Goal: Information Seeking & Learning: Find specific fact

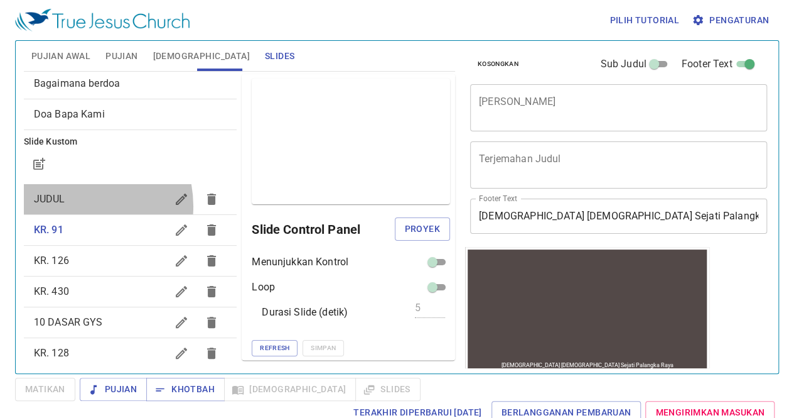
click at [72, 205] on span "JUDUL" at bounding box center [100, 198] width 133 height 15
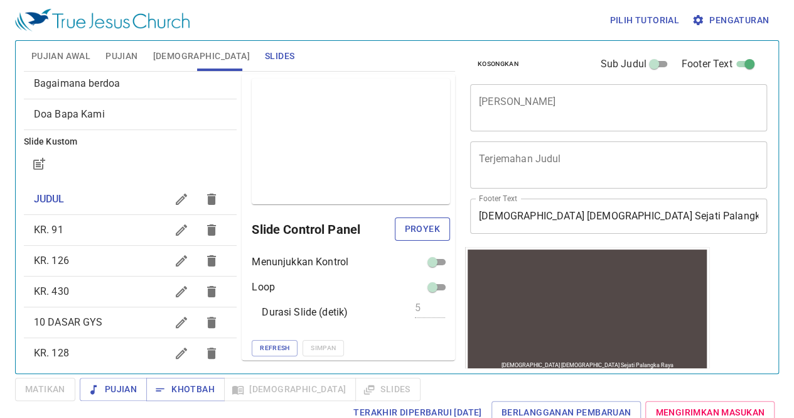
click at [409, 222] on span "Proyek" at bounding box center [422, 229] width 35 height 16
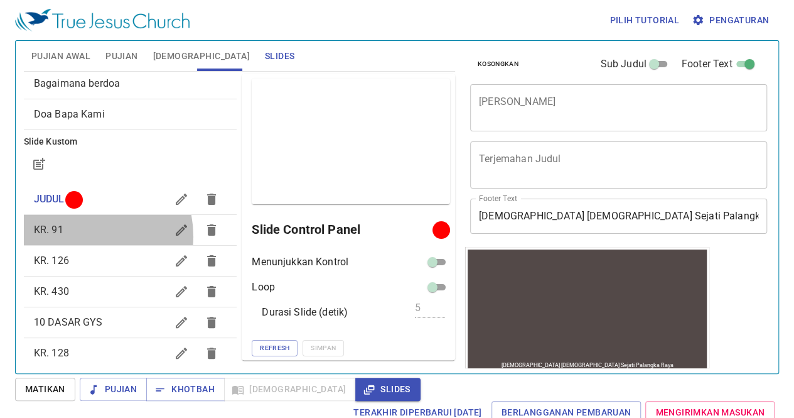
click at [78, 235] on span "KR. 91" at bounding box center [100, 229] width 133 height 15
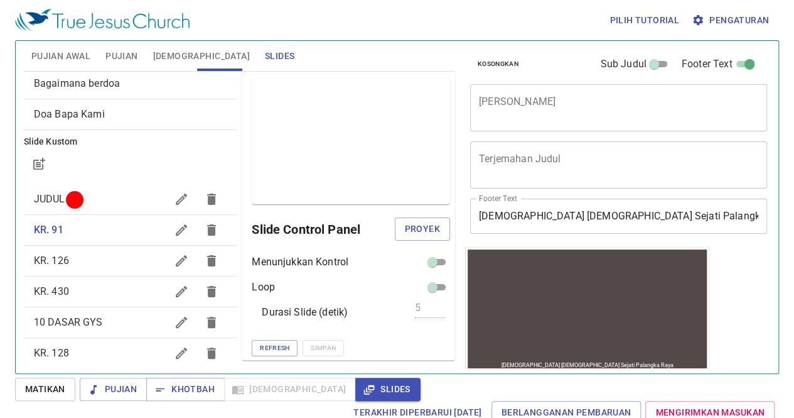
click at [640, 121] on div "x Judul Khotbah" at bounding box center [618, 107] width 297 height 47
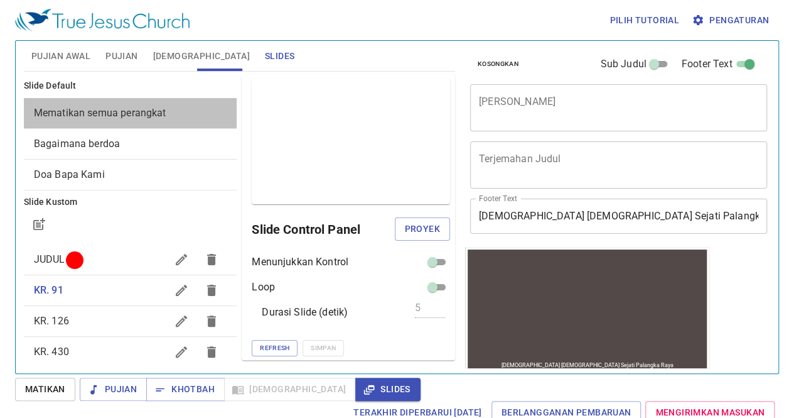
click at [155, 116] on span "Mematikan semua perangkat" at bounding box center [100, 113] width 132 height 12
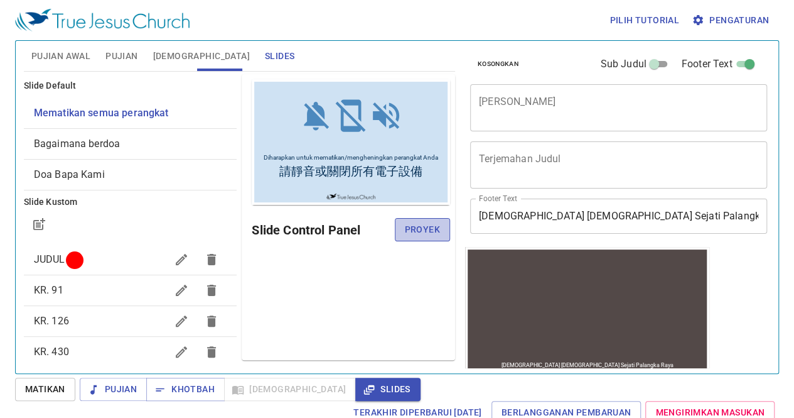
click at [431, 230] on span "Proyek" at bounding box center [422, 230] width 35 height 16
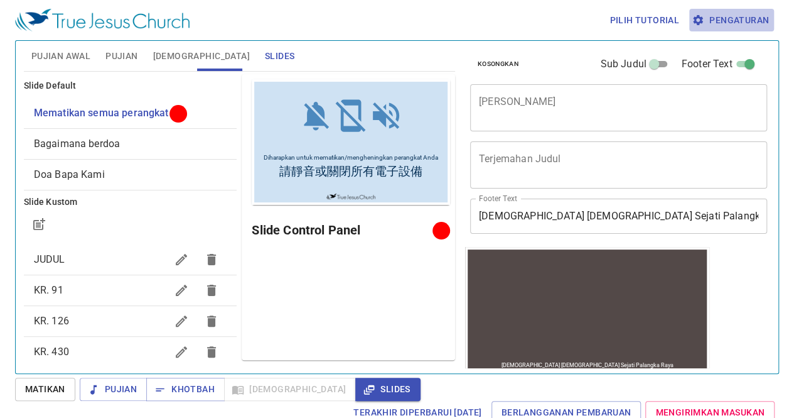
click at [726, 27] on span "Pengaturan" at bounding box center [731, 21] width 75 height 16
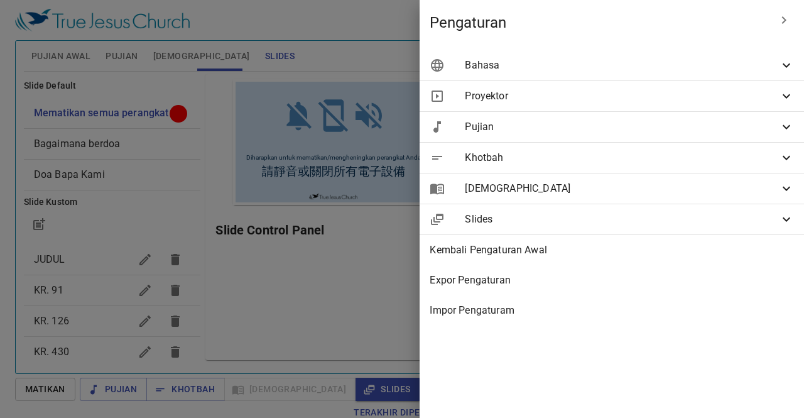
click at [687, 66] on span "Bahasa" at bounding box center [622, 65] width 314 height 15
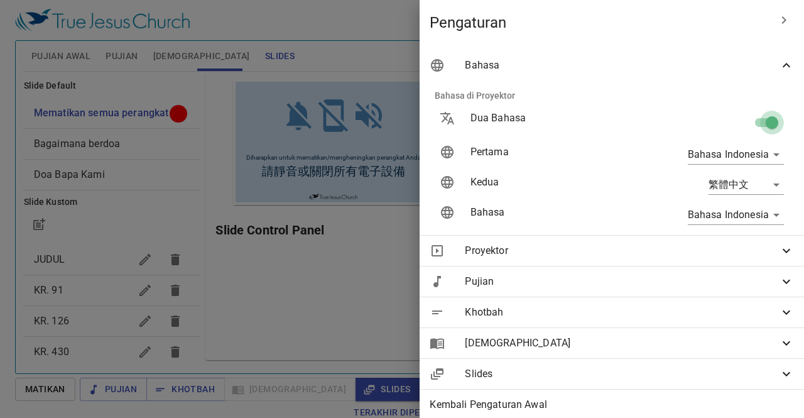
click at [758, 114] on input "checkbox" at bounding box center [772, 125] width 72 height 24
checkbox input "false"
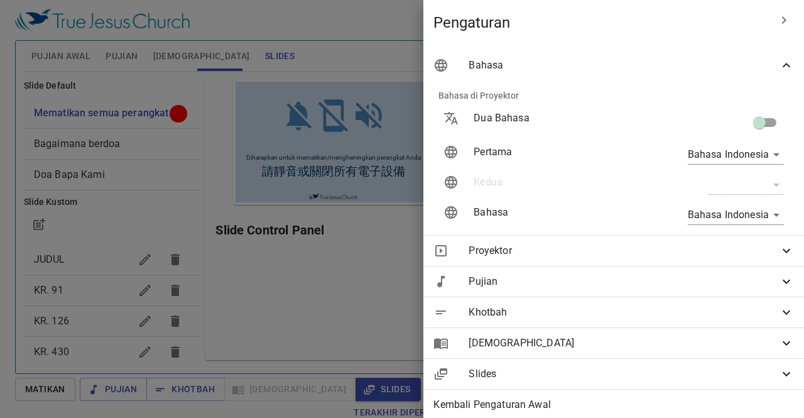
click at [382, 156] on div at bounding box center [402, 209] width 804 height 418
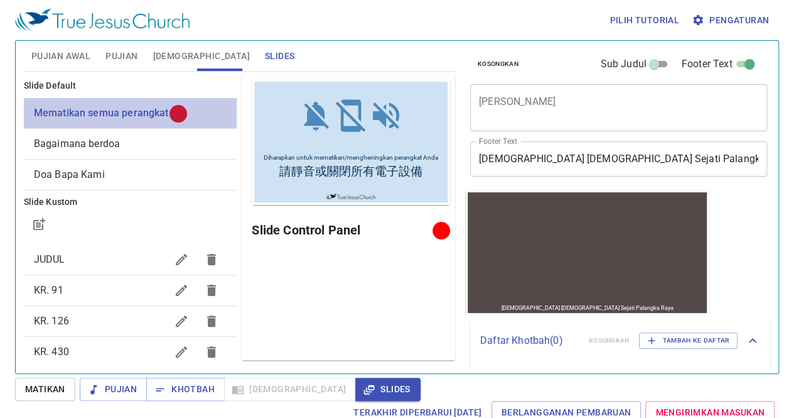
click at [144, 126] on div "Mematikan semua perangkat" at bounding box center [130, 113] width 213 height 30
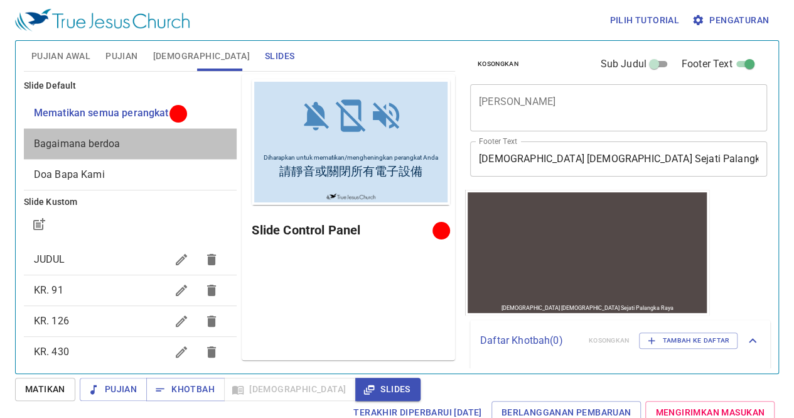
click at [137, 134] on div "Bagaimana berdoa" at bounding box center [130, 144] width 213 height 30
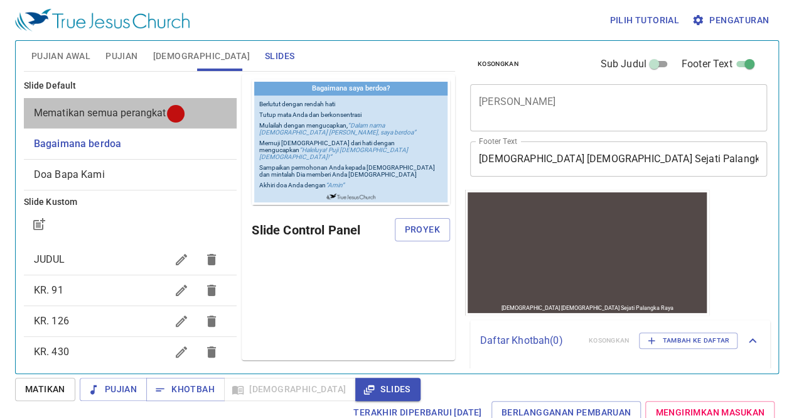
click at [132, 117] on span "Mematikan semua perangkat" at bounding box center [100, 113] width 132 height 12
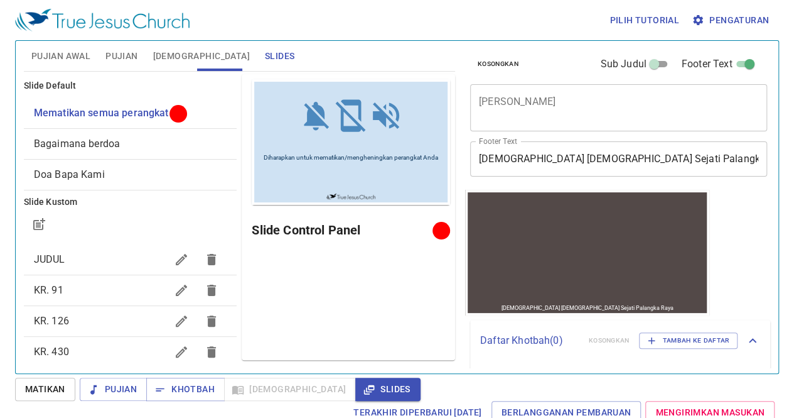
click at [117, 143] on span "Bagaimana berdoa" at bounding box center [77, 143] width 86 height 12
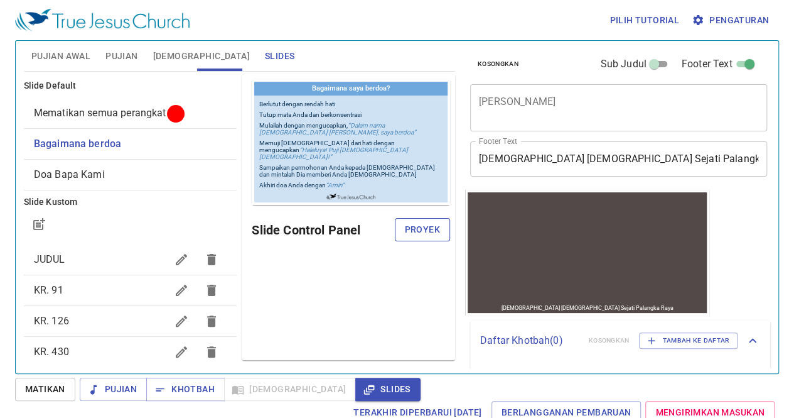
click at [418, 228] on span "Proyek" at bounding box center [422, 230] width 35 height 16
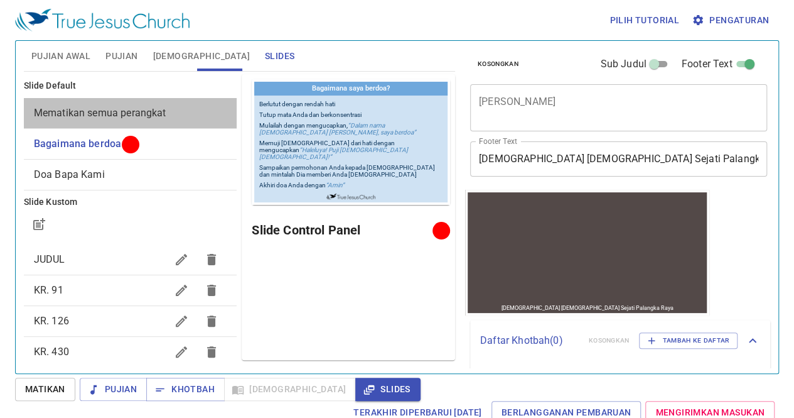
click at [134, 112] on span "Mematikan semua perangkat" at bounding box center [100, 113] width 132 height 12
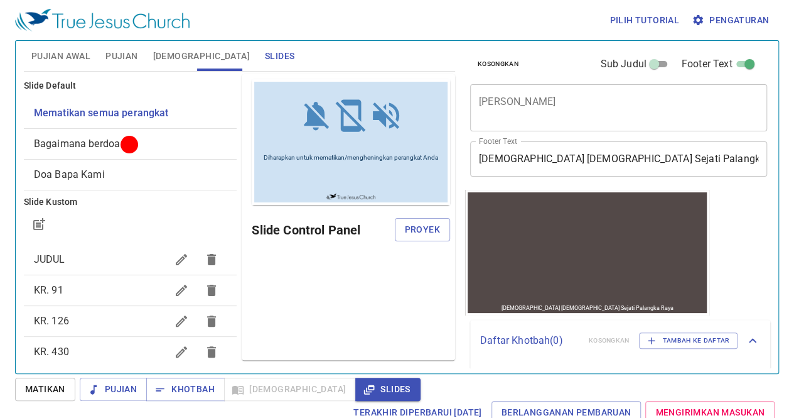
click at [419, 217] on div "Slide Control Panel Proyek" at bounding box center [351, 230] width 198 height 30
click at [421, 232] on span "Proyek" at bounding box center [422, 230] width 35 height 16
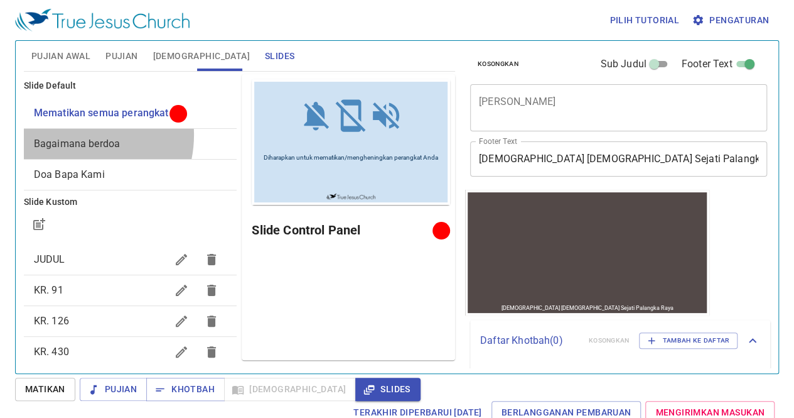
click at [74, 134] on div "Bagaimana berdoa" at bounding box center [130, 144] width 213 height 30
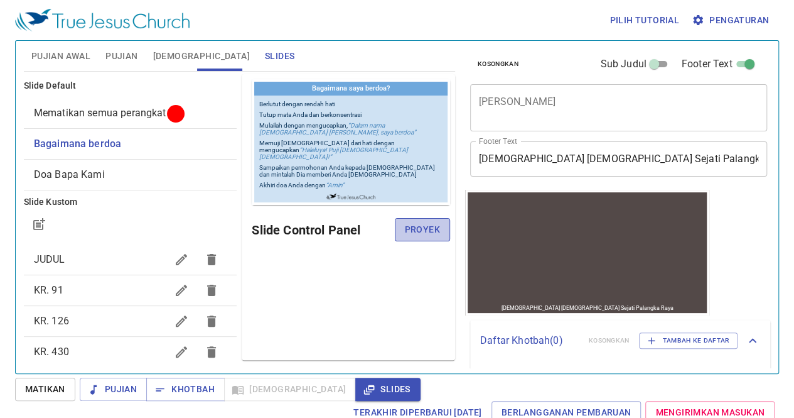
click at [406, 220] on button "Proyek" at bounding box center [422, 229] width 55 height 23
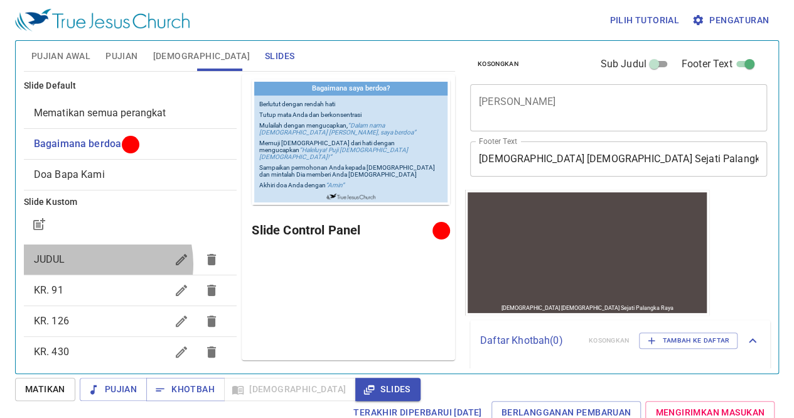
click at [89, 263] on span "JUDUL" at bounding box center [100, 259] width 133 height 15
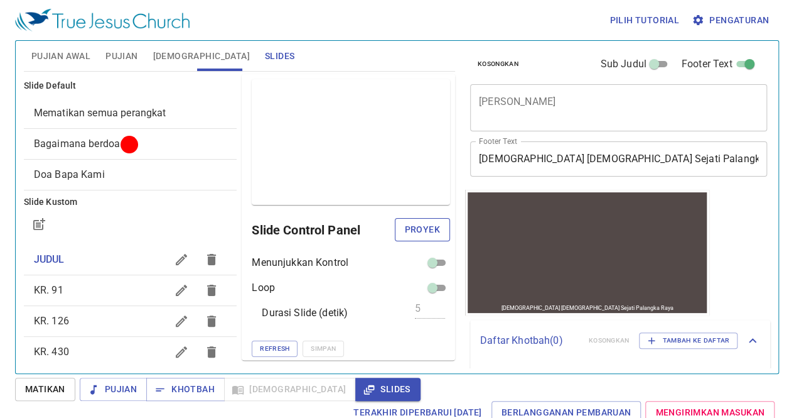
click at [396, 229] on button "Proyek" at bounding box center [422, 229] width 55 height 23
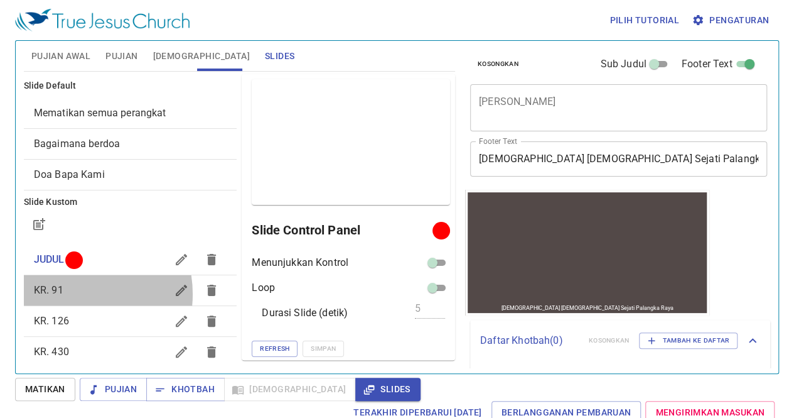
click at [68, 293] on span "KR. 91" at bounding box center [100, 290] width 133 height 15
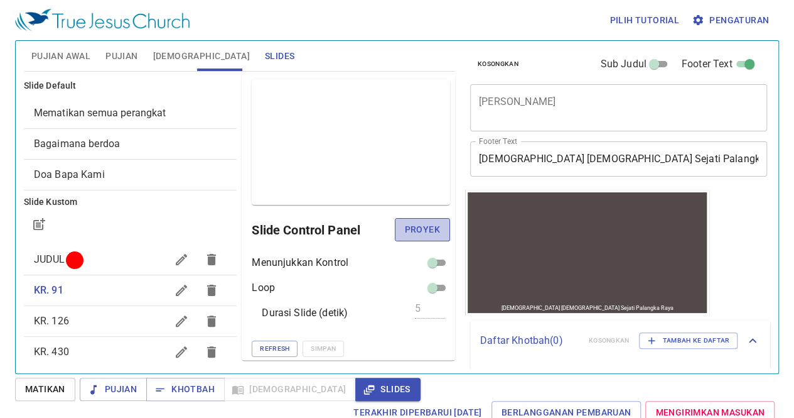
click at [411, 225] on span "Proyek" at bounding box center [422, 230] width 35 height 16
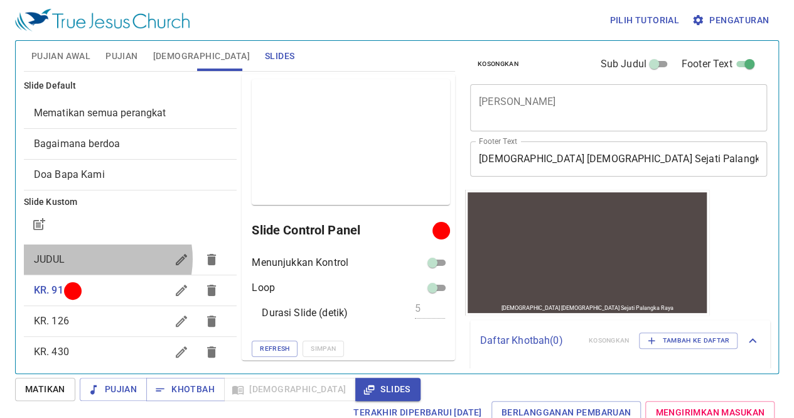
click at [98, 258] on span "JUDUL" at bounding box center [100, 259] width 133 height 15
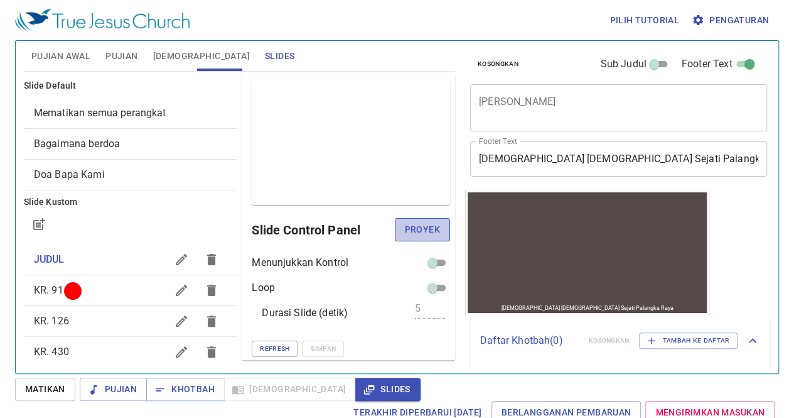
click at [413, 232] on span "Proyek" at bounding box center [422, 230] width 35 height 16
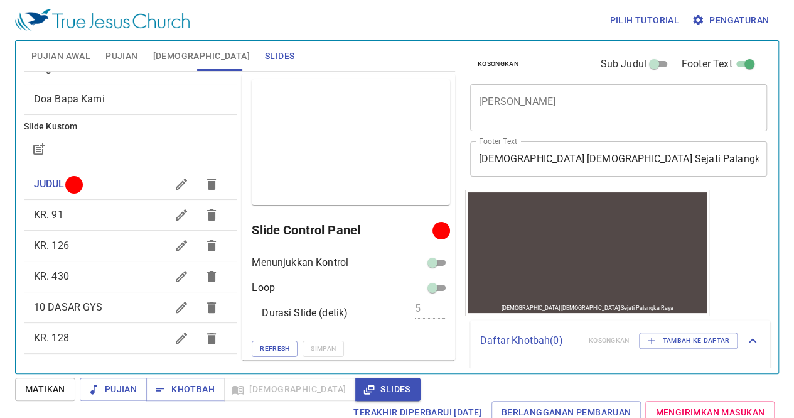
scroll to position [74, 0]
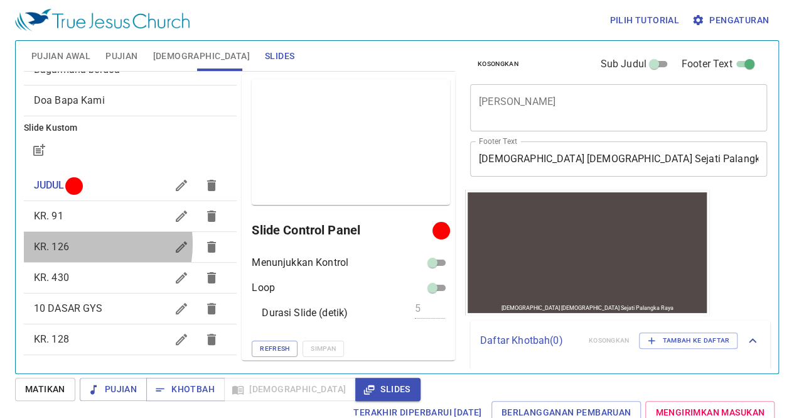
click at [72, 243] on span "KR. 126" at bounding box center [100, 246] width 133 height 15
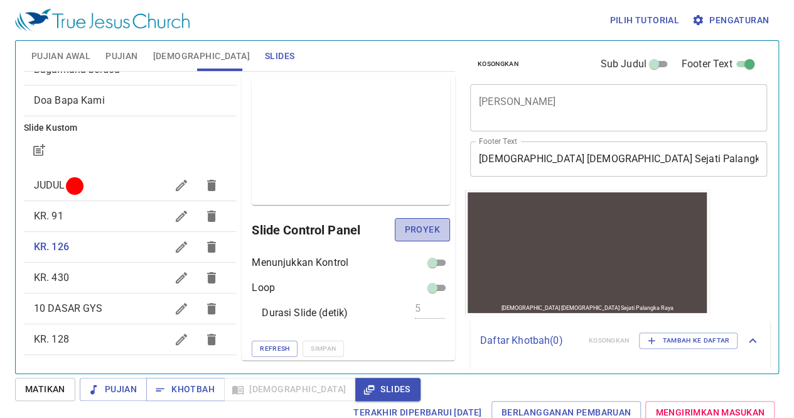
click at [424, 234] on span "Proyek" at bounding box center [422, 230] width 35 height 16
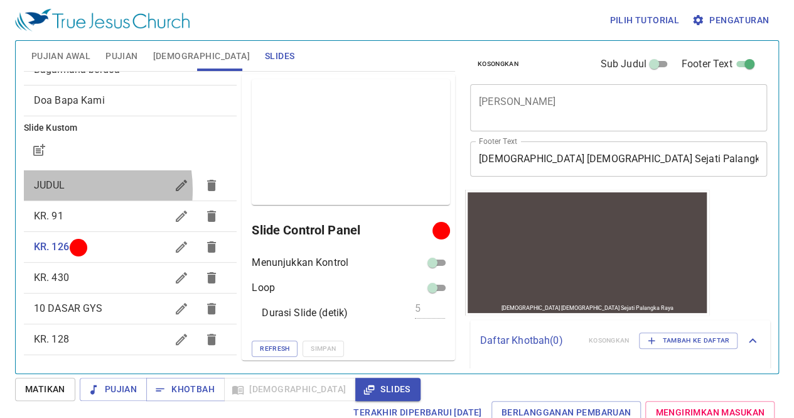
click at [48, 189] on span "JUDUL" at bounding box center [49, 185] width 31 height 12
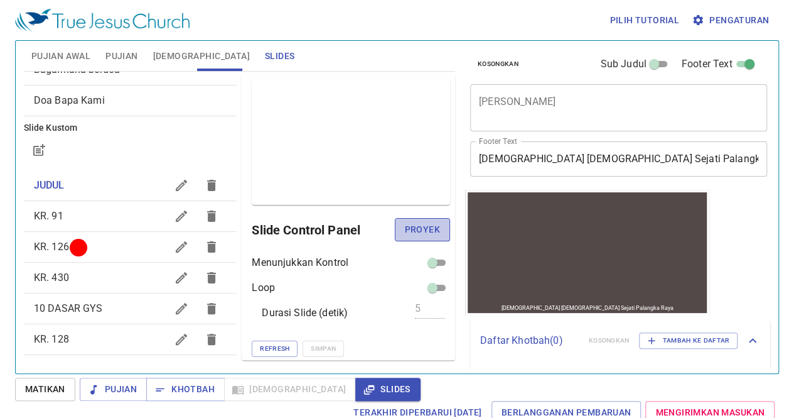
click at [431, 226] on button "Proyek" at bounding box center [422, 229] width 55 height 23
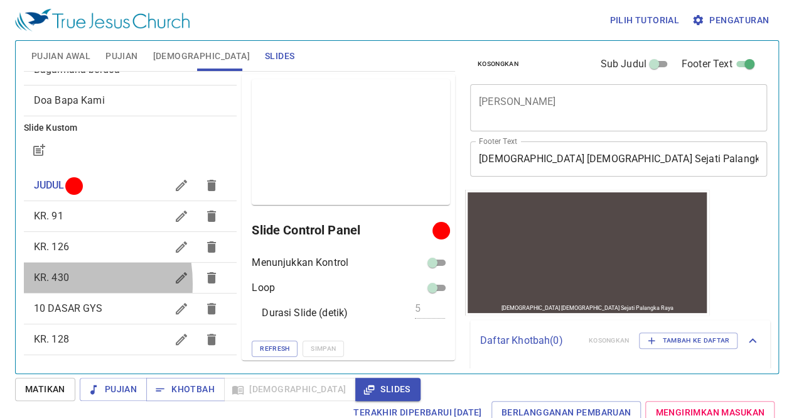
click at [40, 283] on span "KR. 430" at bounding box center [100, 277] width 133 height 15
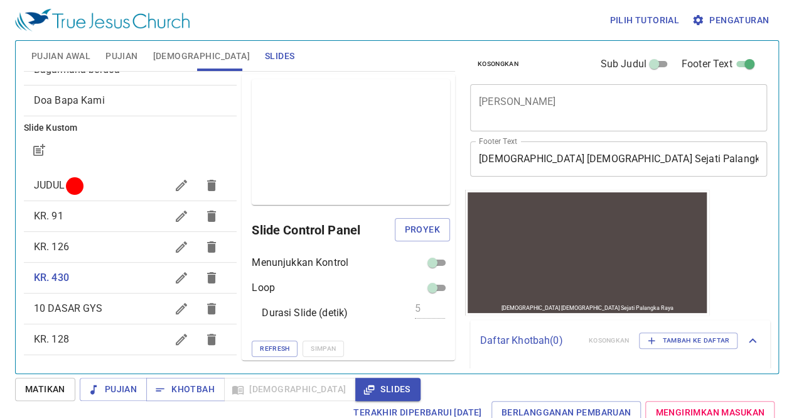
scroll to position [109, 0]
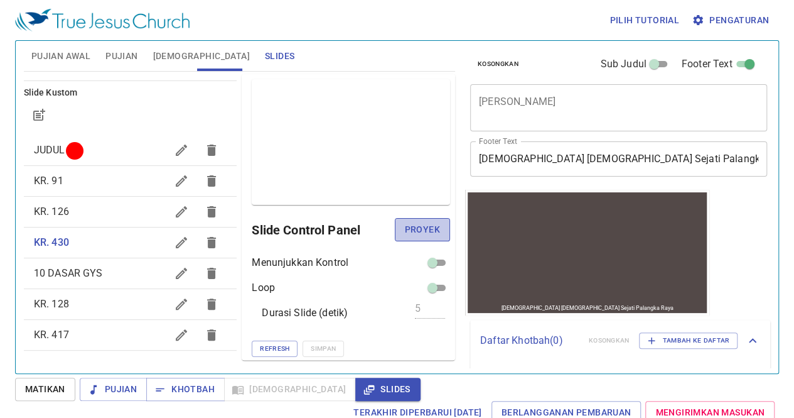
click at [412, 219] on button "Proyek" at bounding box center [422, 229] width 55 height 23
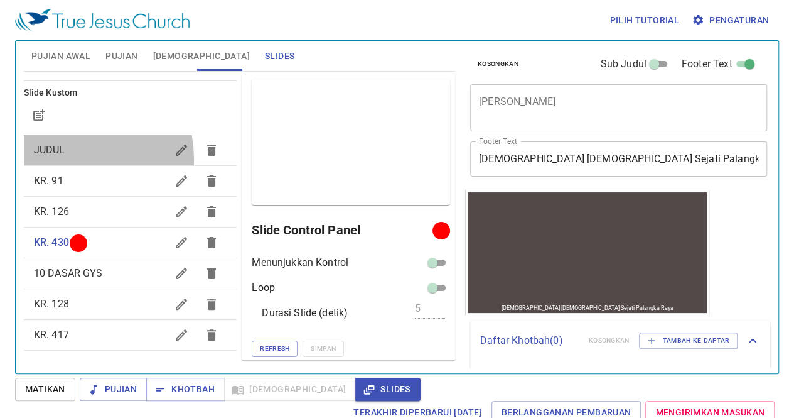
click at [70, 158] on div "JUDUL" at bounding box center [130, 150] width 213 height 30
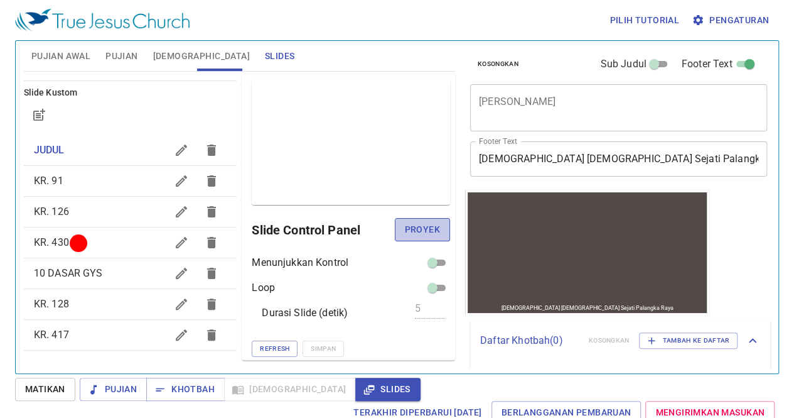
click at [412, 224] on span "Proyek" at bounding box center [422, 230] width 35 height 16
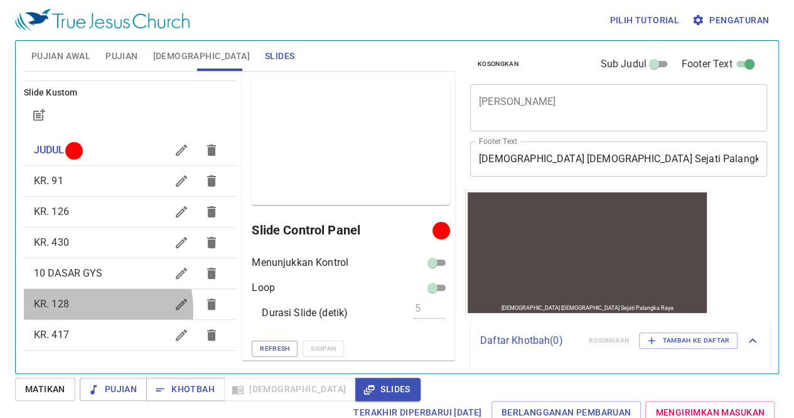
click at [74, 310] on span "KR. 128" at bounding box center [100, 303] width 133 height 15
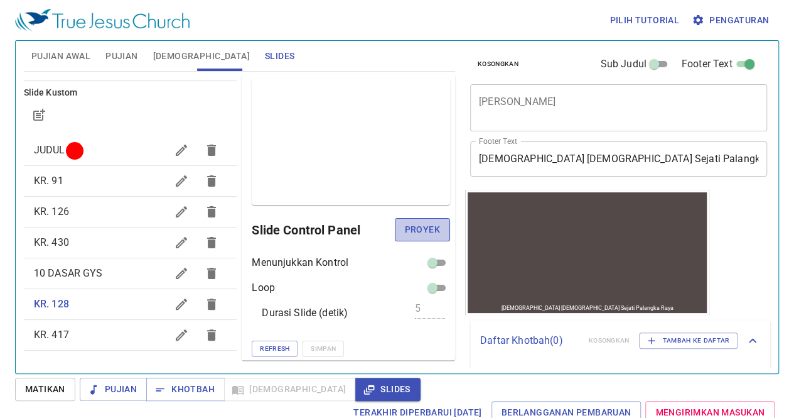
click at [417, 227] on span "Proyek" at bounding box center [422, 230] width 35 height 16
click at [94, 163] on div "JUDUL" at bounding box center [130, 150] width 213 height 30
click at [423, 225] on span "Proyek" at bounding box center [422, 230] width 35 height 16
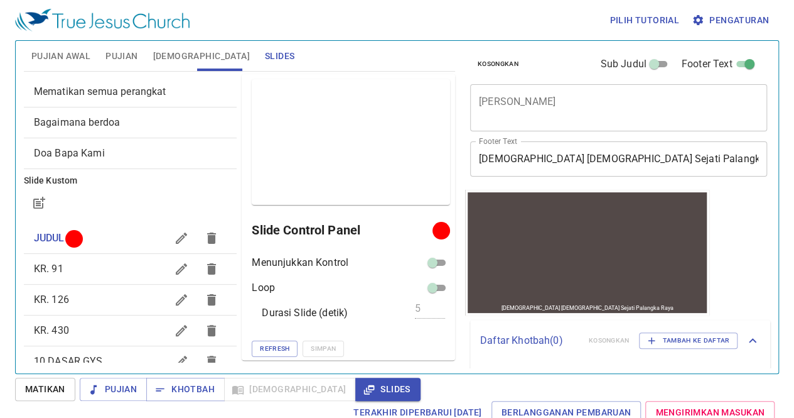
scroll to position [20, 0]
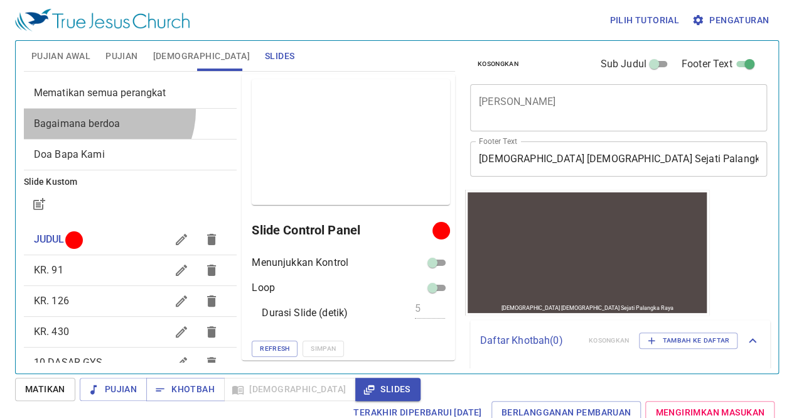
click at [104, 110] on div "Bagaimana berdoa" at bounding box center [130, 124] width 213 height 30
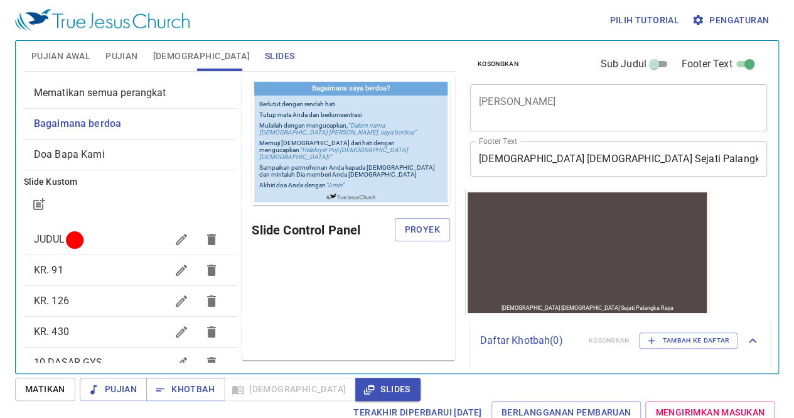
scroll to position [0, 0]
click at [421, 223] on span "Proyek" at bounding box center [422, 230] width 35 height 16
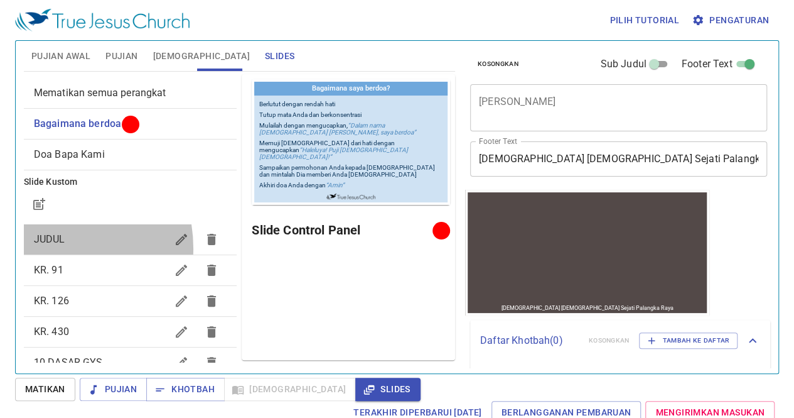
click at [42, 247] on div "JUDUL" at bounding box center [130, 239] width 213 height 30
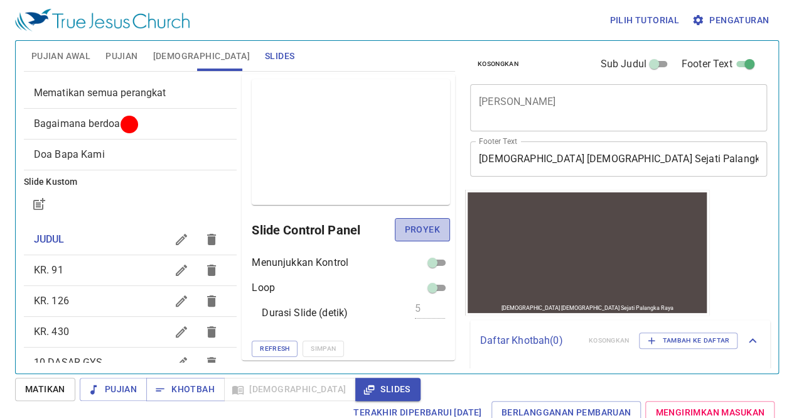
click at [413, 224] on span "Proyek" at bounding box center [422, 230] width 35 height 16
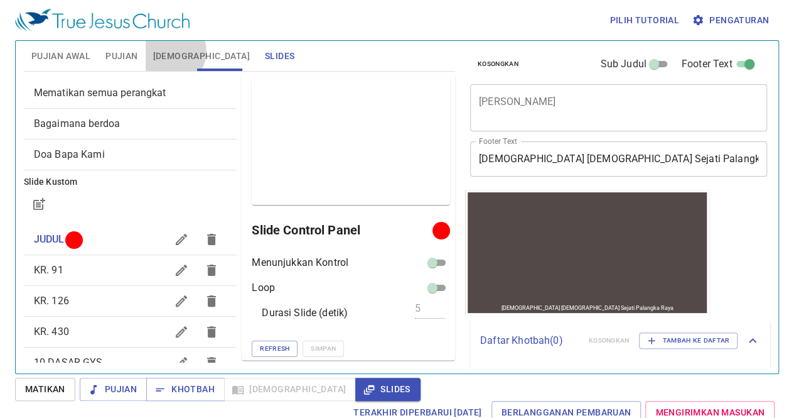
click at [173, 51] on span "[DEMOGRAPHIC_DATA]" at bounding box center [201, 56] width 97 height 16
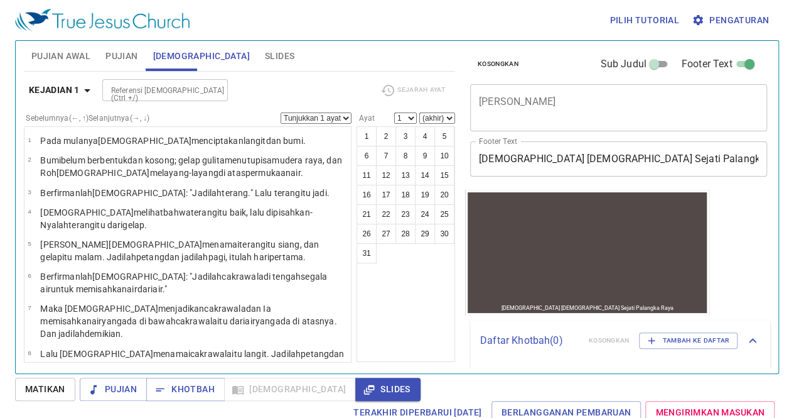
drag, startPoint x: 142, startPoint y: 102, endPoint x: 142, endPoint y: 92, distance: 10.0
click at [142, 92] on div "Kejadian 1 Referensi [DEMOGRAPHIC_DATA] (Ctrl +/) Referensi [DEMOGRAPHIC_DATA] …" at bounding box center [239, 95] width 431 height 35
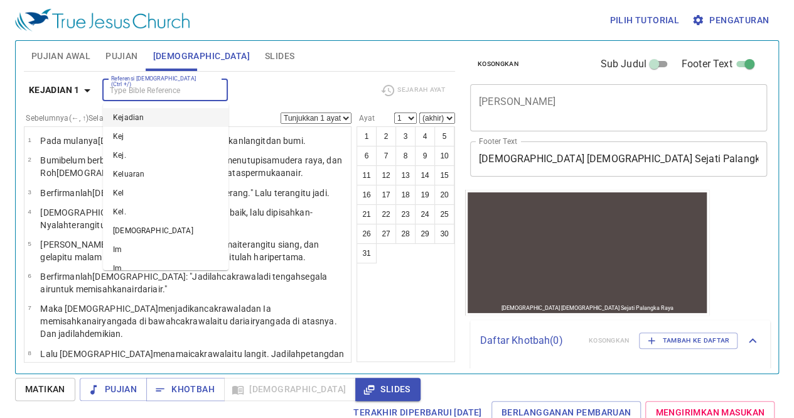
click at [142, 92] on input "Referensi [DEMOGRAPHIC_DATA] (Ctrl +/)" at bounding box center [154, 90] width 97 height 14
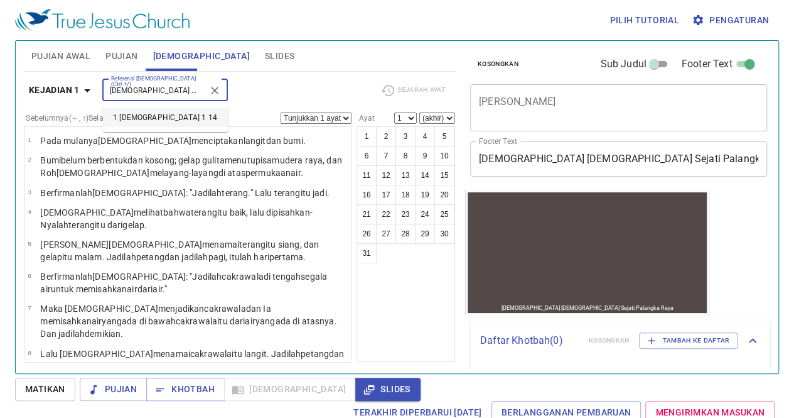
type input "[DEMOGRAPHIC_DATA] 1 14"
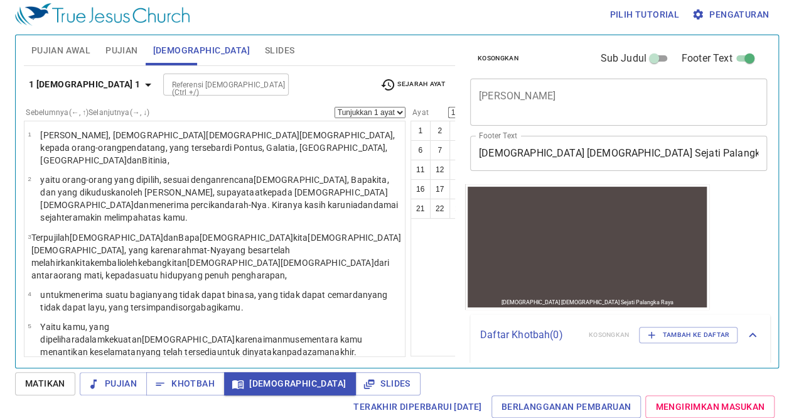
scroll to position [497, 0]
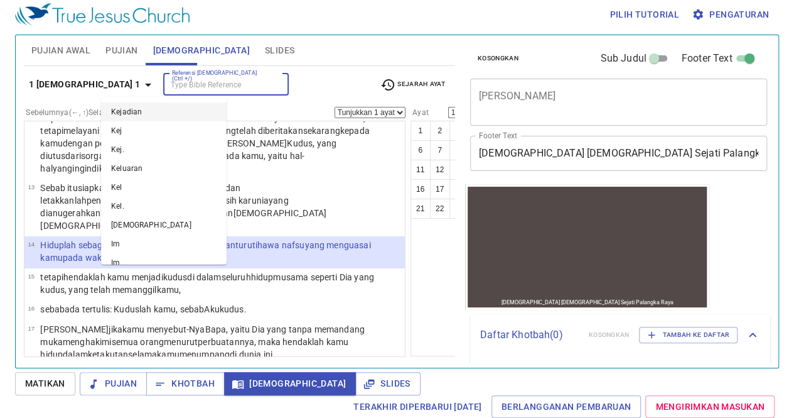
click at [167, 78] on input "Referensi [DEMOGRAPHIC_DATA] (Ctrl +/)" at bounding box center [215, 84] width 97 height 14
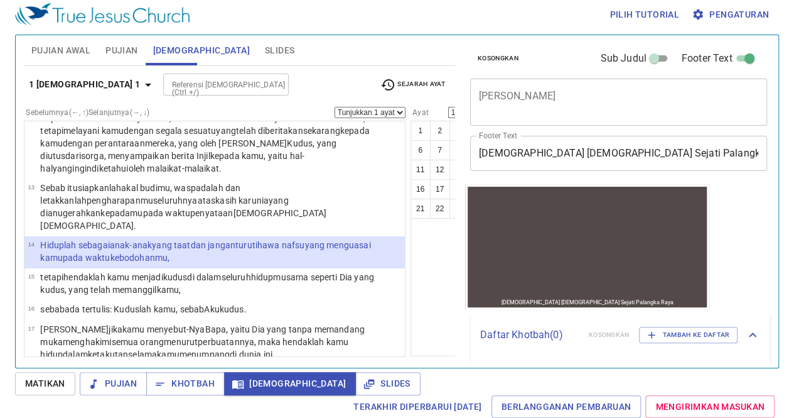
click at [271, 240] on wg4964 "hawa nafsu yang menguasai kamu pada waktu kebodohanmu ," at bounding box center [205, 251] width 330 height 23
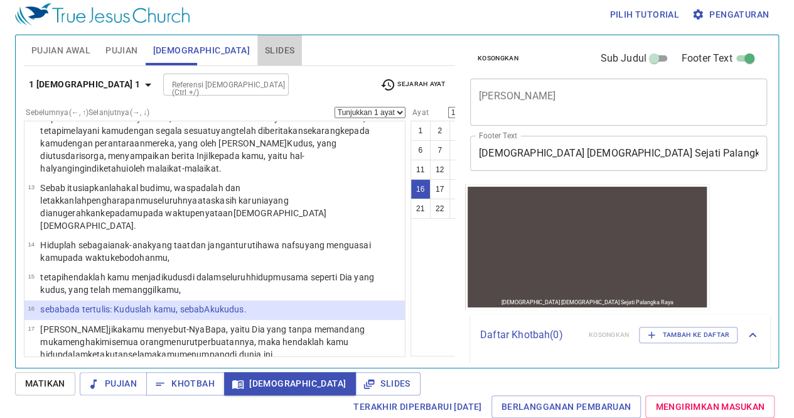
click at [265, 48] on span "Slides" at bounding box center [280, 51] width 30 height 16
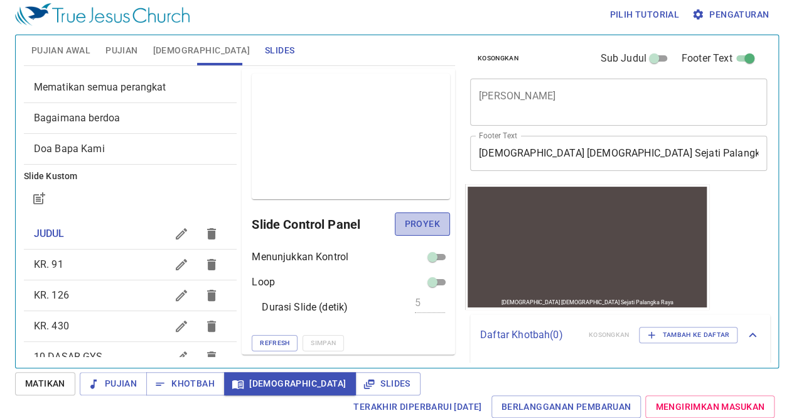
click at [406, 222] on span "Proyek" at bounding box center [422, 224] width 35 height 16
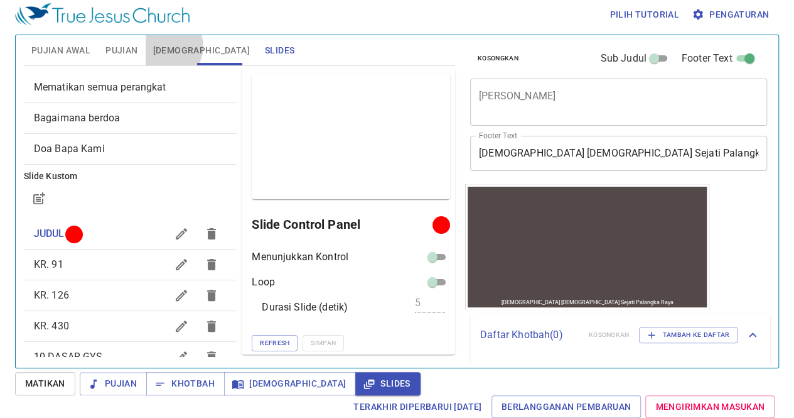
click at [170, 46] on span "[DEMOGRAPHIC_DATA]" at bounding box center [201, 51] width 97 height 16
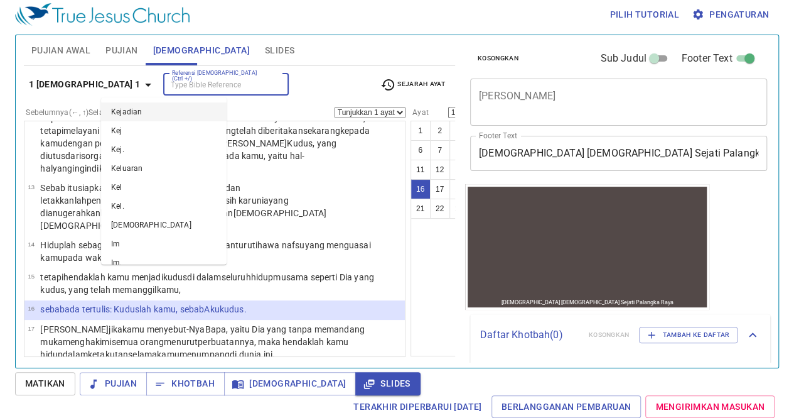
click at [167, 77] on input "Referensi [DEMOGRAPHIC_DATA] (Ctrl +/)" at bounding box center [215, 84] width 97 height 14
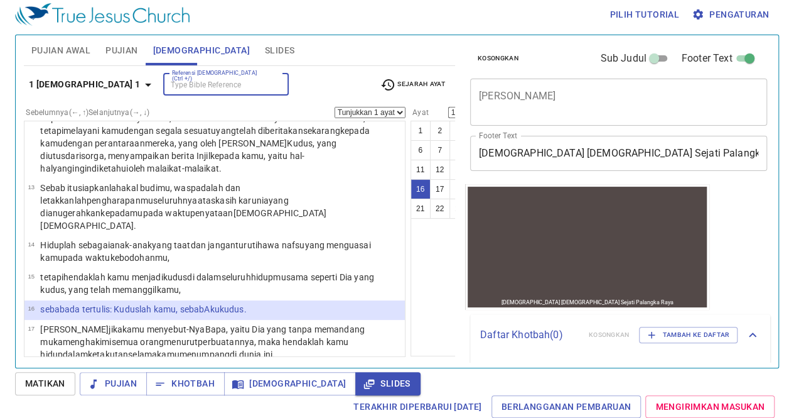
click at [167, 77] on input "Referensi [DEMOGRAPHIC_DATA] (Ctrl +/)" at bounding box center [215, 84] width 97 height 14
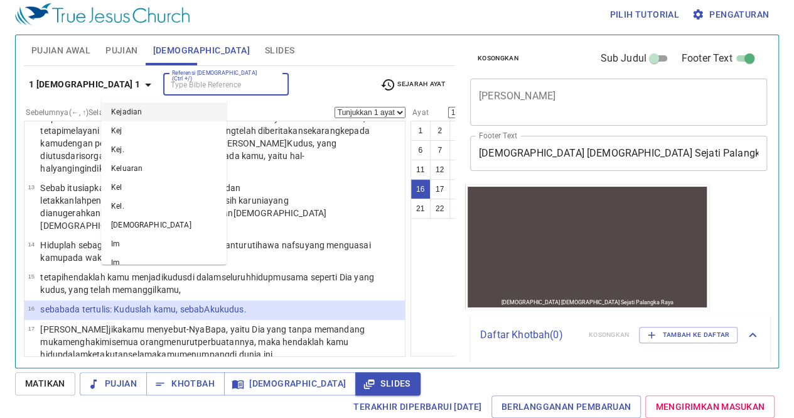
click at [167, 77] on input "Referensi [DEMOGRAPHIC_DATA] (Ctrl +/)" at bounding box center [215, 84] width 97 height 14
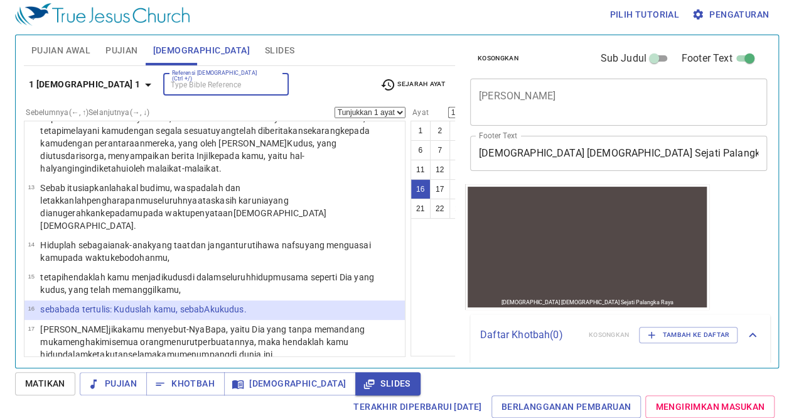
click at [167, 77] on input "Referensi [DEMOGRAPHIC_DATA] (Ctrl +/)" at bounding box center [215, 84] width 97 height 14
click at [488, 164] on button "15" at bounding box center [498, 169] width 20 height 20
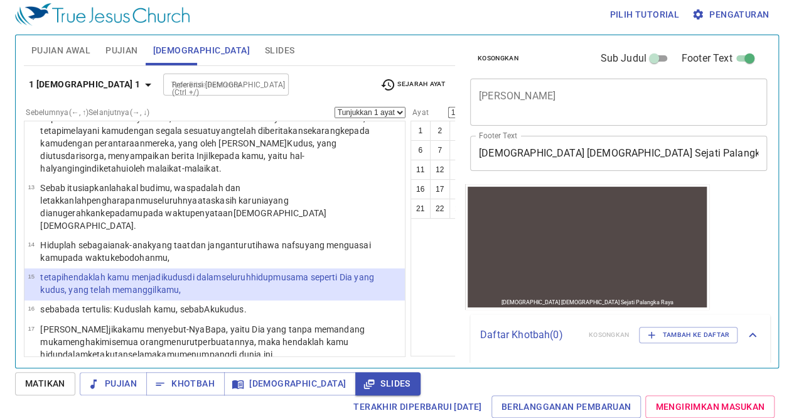
select select "15"
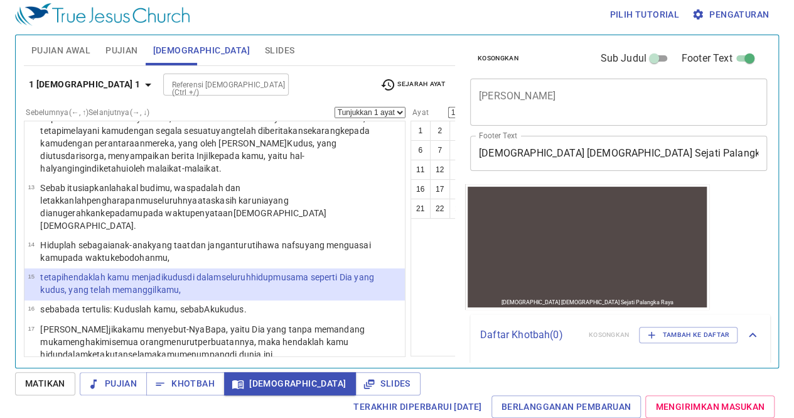
select select "16"
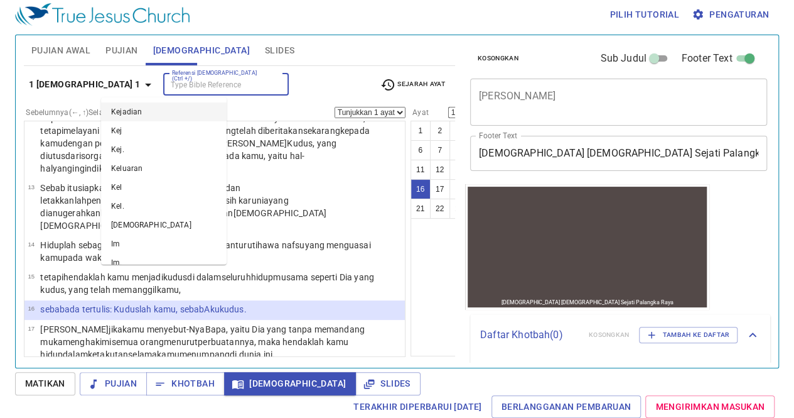
click at [188, 85] on input "Referensi [DEMOGRAPHIC_DATA] (Ctrl +/)" at bounding box center [215, 84] width 97 height 14
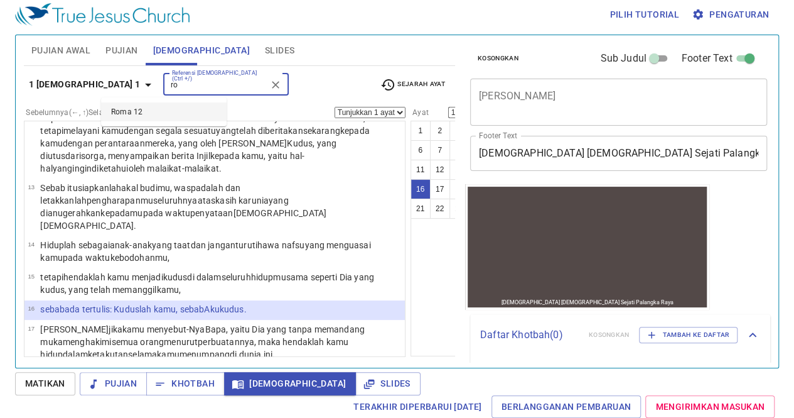
type input "r"
type input "1 korintus 12 12"
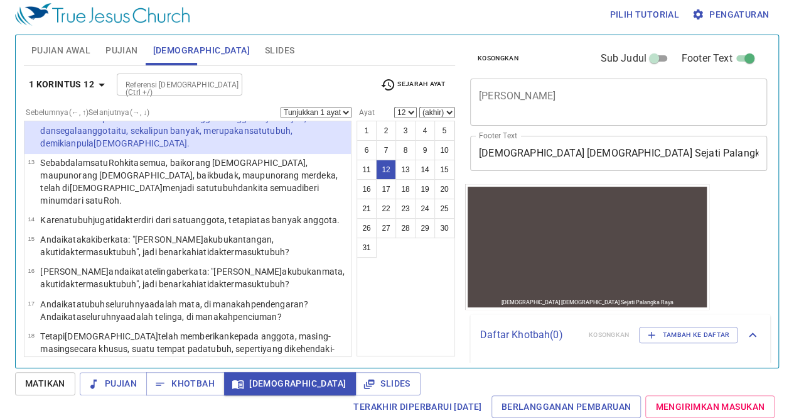
scroll to position [338, 0]
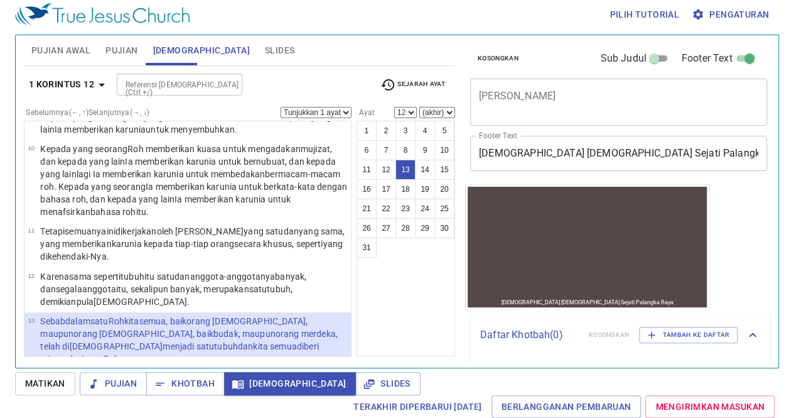
select select "13"
click at [412, 335] on div "1 2 3 4 5 6 7 8 9 10 11 12 13 14 15 16 17 18 19 20 21 22 23 24 25 26 27 28 29 3…" at bounding box center [406, 238] width 99 height 235
click at [171, 84] on input "Referensi [DEMOGRAPHIC_DATA] (Ctrl +/)" at bounding box center [169, 84] width 97 height 14
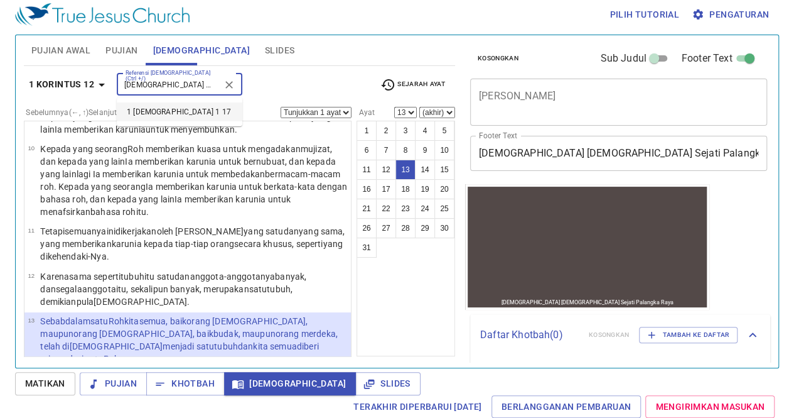
type input "[DEMOGRAPHIC_DATA] 1 17"
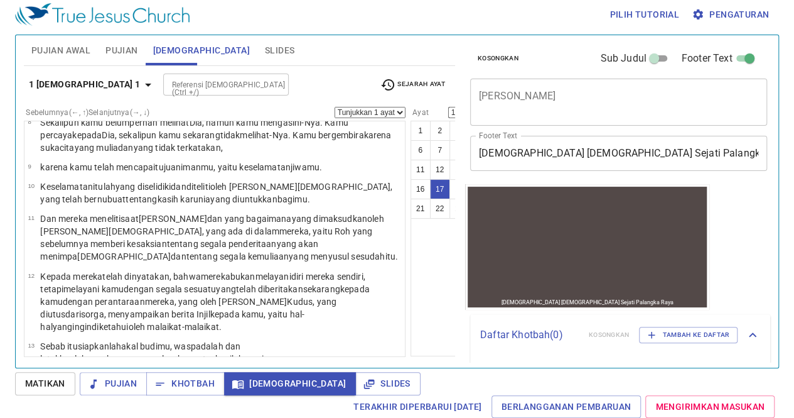
scroll to position [587, 0]
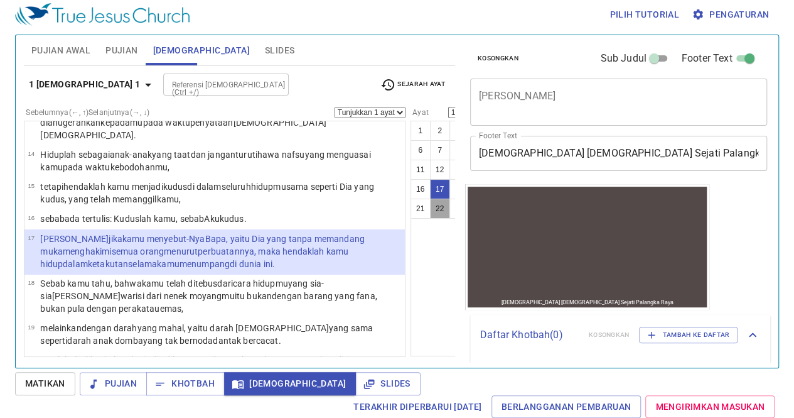
click at [430, 202] on button "22" at bounding box center [440, 208] width 20 height 20
select select "22"
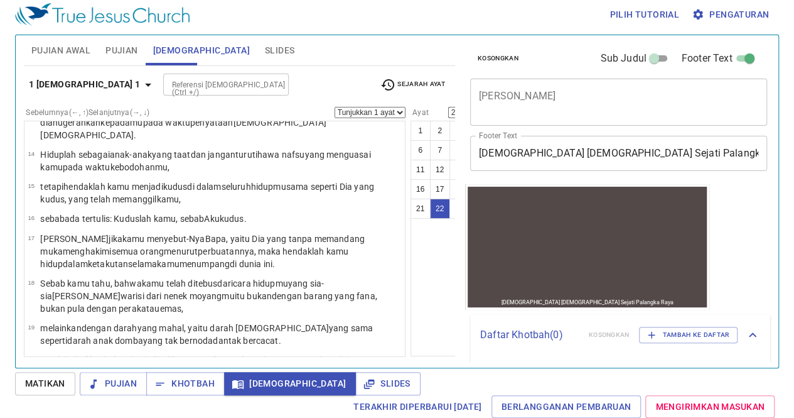
scroll to position [792, 0]
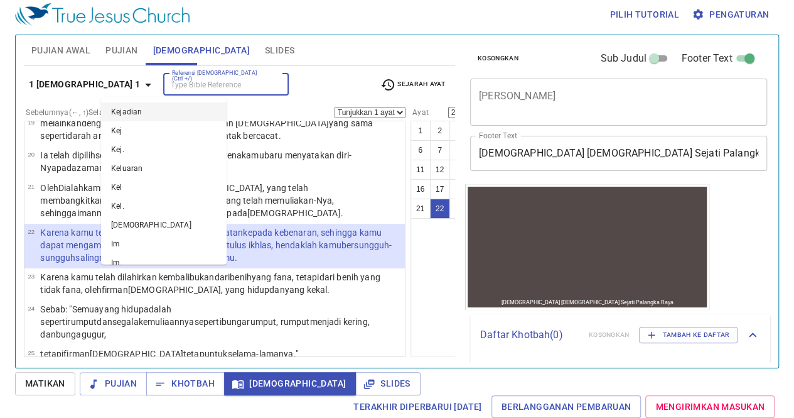
click at [167, 90] on input "Referensi [DEMOGRAPHIC_DATA] (Ctrl +/)" at bounding box center [215, 84] width 97 height 14
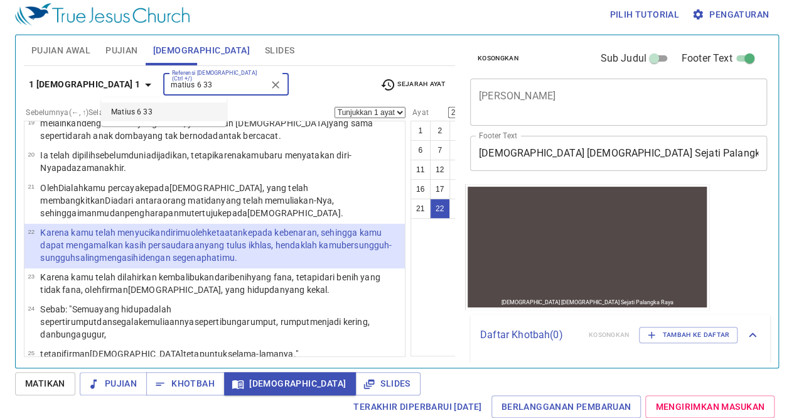
type input "matius 6 33"
select select "33"
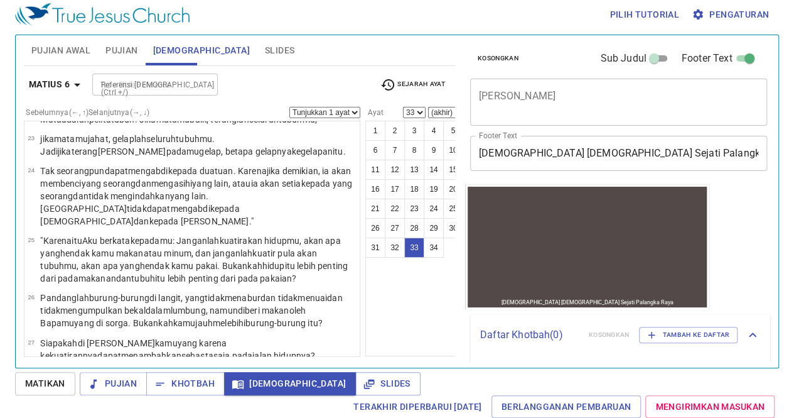
scroll to position [1043, 0]
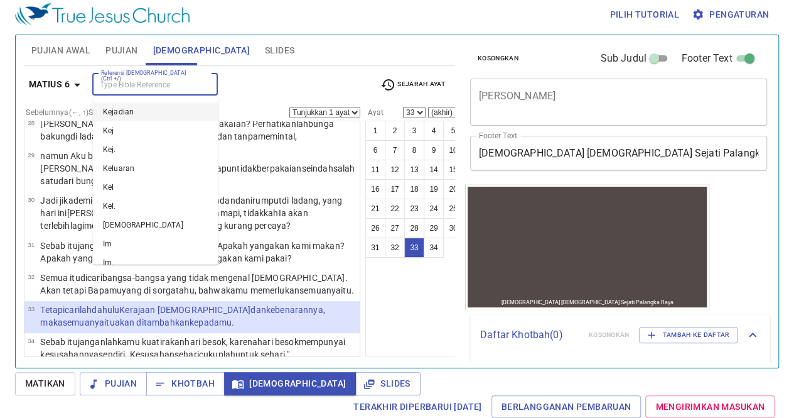
click at [100, 84] on input "Referensi [DEMOGRAPHIC_DATA] (Ctrl +/)" at bounding box center [144, 84] width 97 height 14
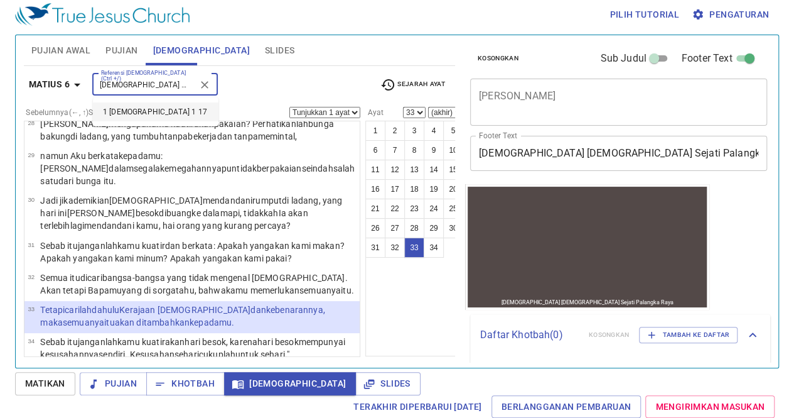
type input "[DEMOGRAPHIC_DATA] 1 17"
select select "17"
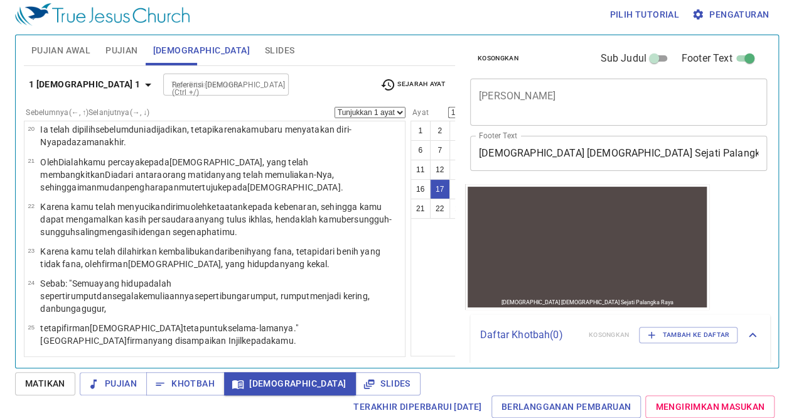
scroll to position [587, 0]
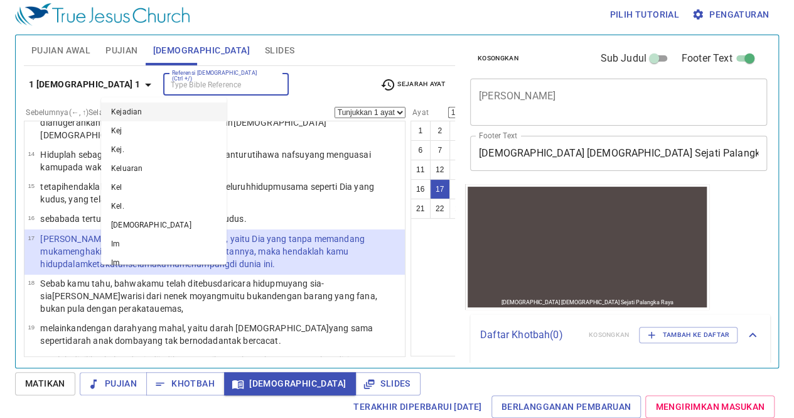
click at [167, 82] on input "Referensi [DEMOGRAPHIC_DATA] (Ctrl +/)" at bounding box center [215, 84] width 97 height 14
type input "p"
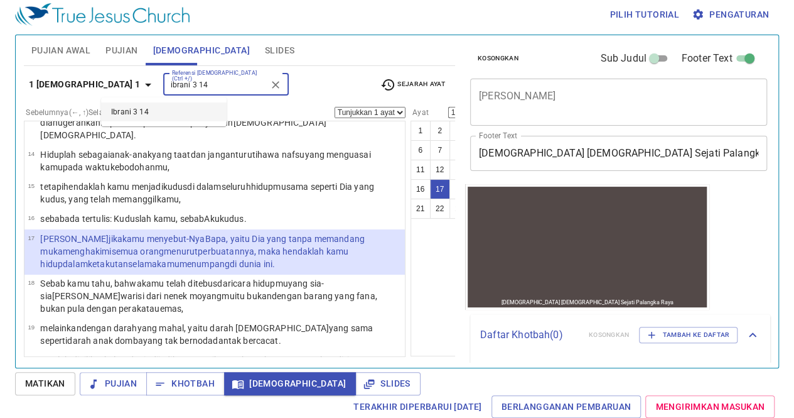
type input "ibrani 3 14"
select select "14"
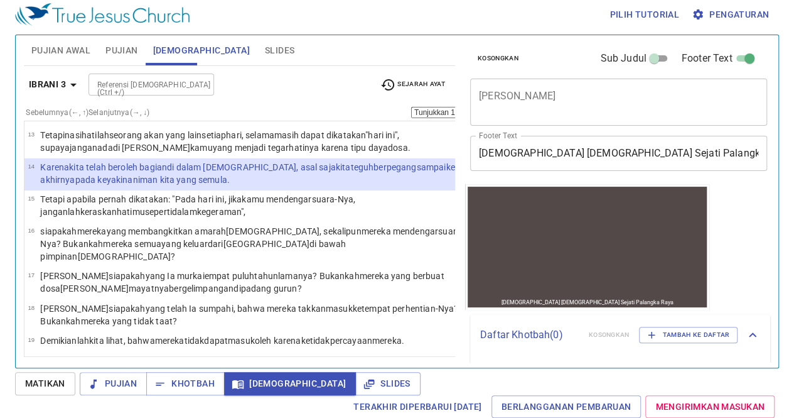
scroll to position [487, 0]
click at [205, 91] on div at bounding box center [200, 85] width 16 height 18
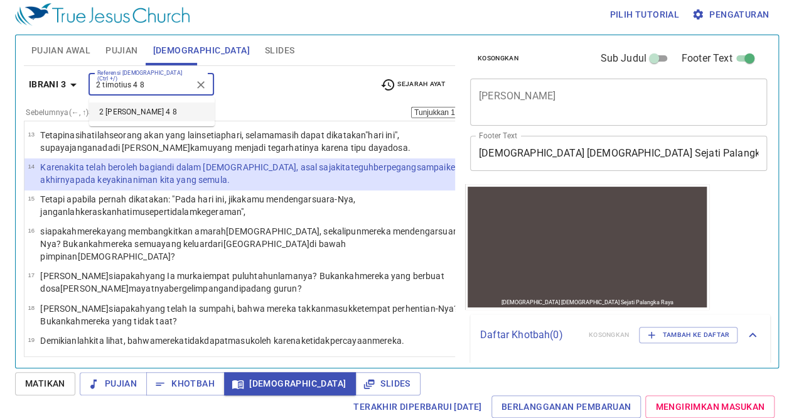
type input "2 timotius 4 8"
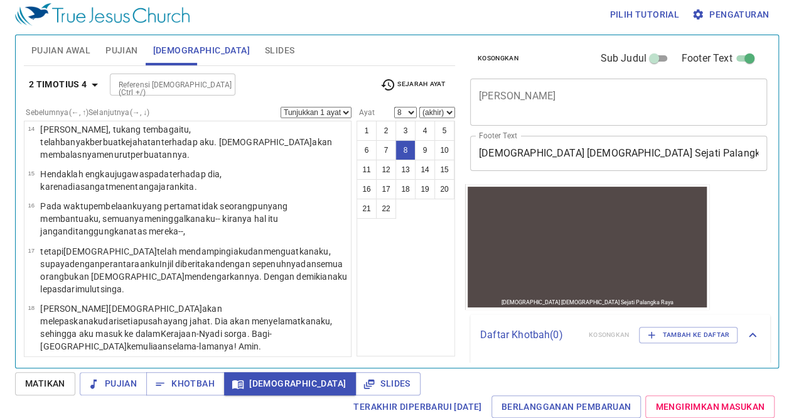
scroll to position [178, 0]
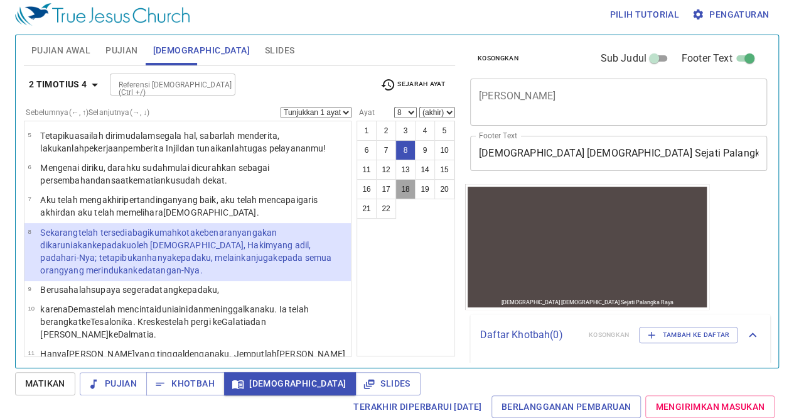
click at [404, 182] on button "18" at bounding box center [406, 189] width 20 height 20
select select "18"
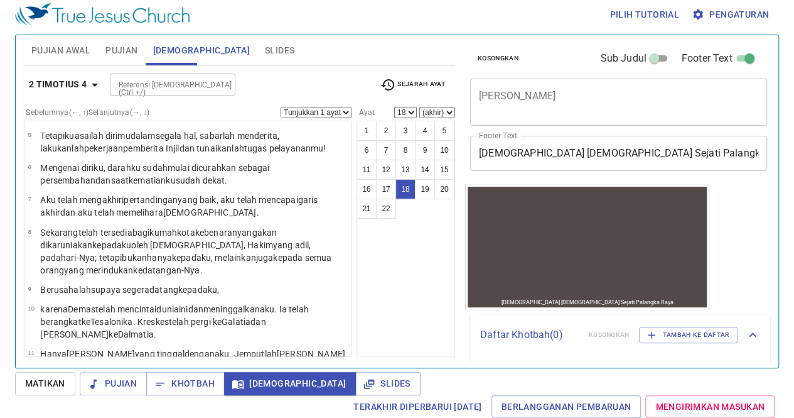
scroll to position [544, 0]
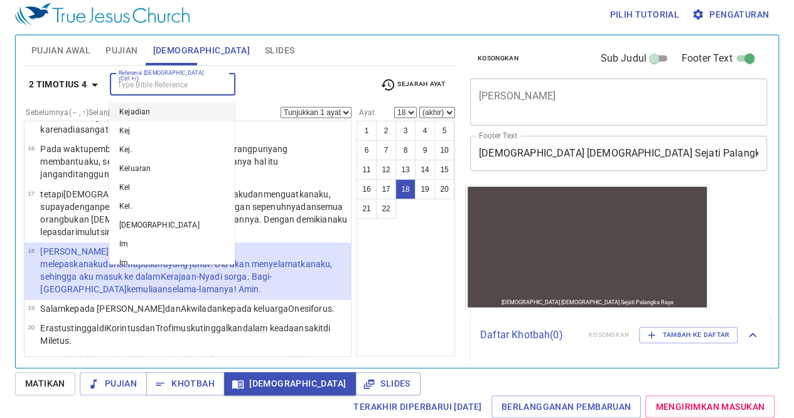
click at [151, 85] on input "Referensi [DEMOGRAPHIC_DATA] (Ctrl +/)" at bounding box center [162, 84] width 97 height 14
type input "ibrani 11 1"
select select "1"
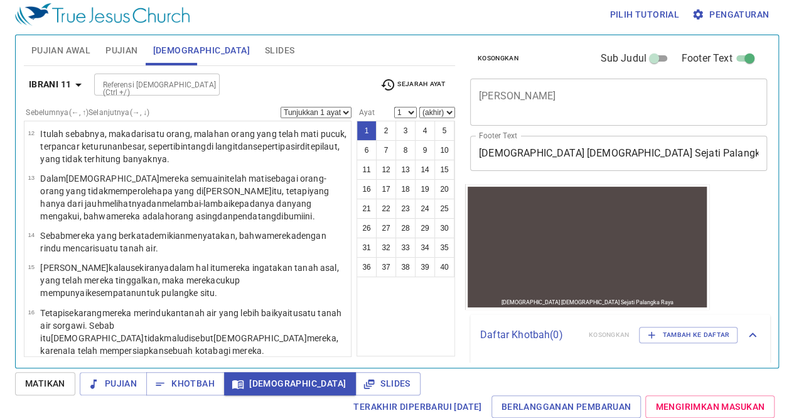
scroll to position [0, 0]
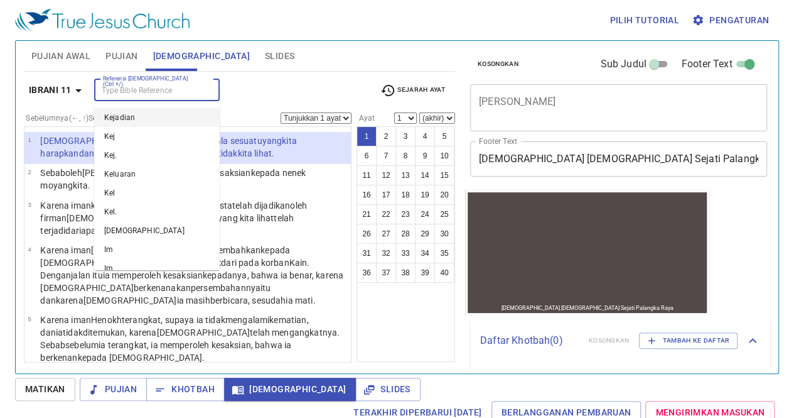
click at [151, 85] on input "Referensi [DEMOGRAPHIC_DATA] (Ctrl +/)" at bounding box center [146, 90] width 97 height 14
type input "i"
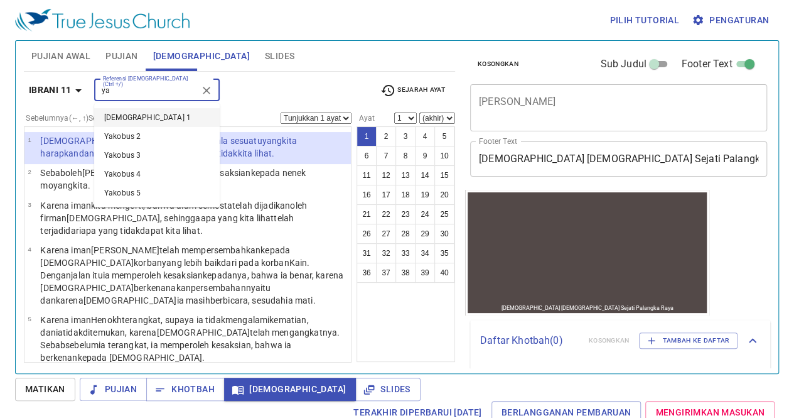
type input "y"
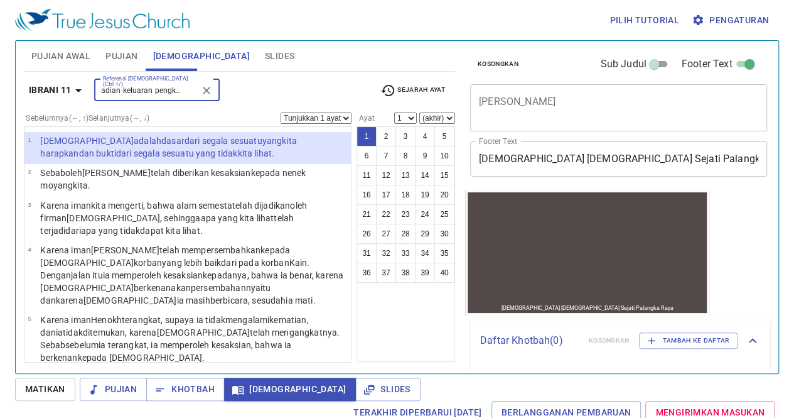
scroll to position [0, 14]
type input "kejadian keluaran pengkhotbah"
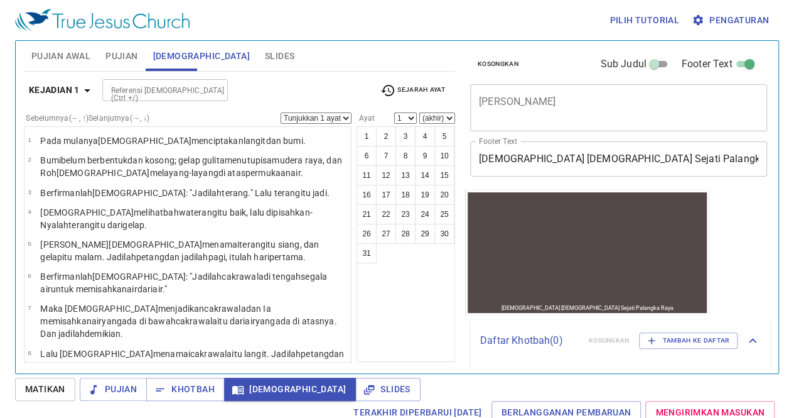
scroll to position [0, 0]
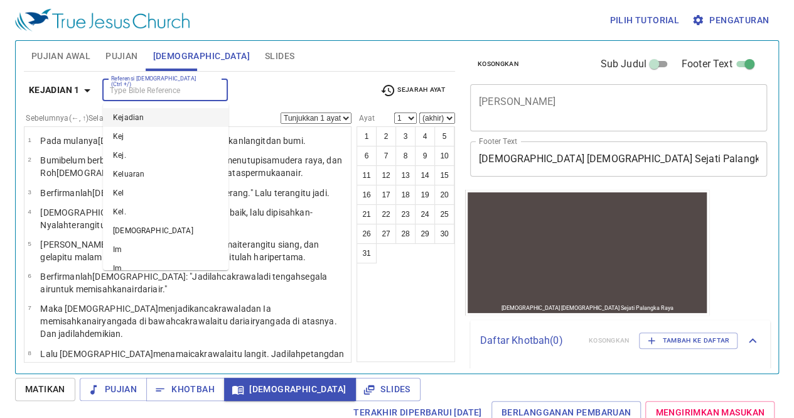
click at [151, 85] on input "Referensi [DEMOGRAPHIC_DATA] (Ctrl +/)" at bounding box center [154, 90] width 97 height 14
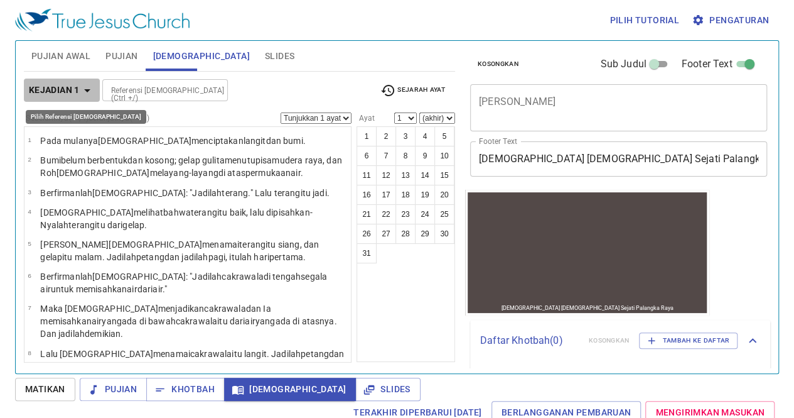
click at [77, 82] on b "Kejadian 1" at bounding box center [54, 90] width 51 height 16
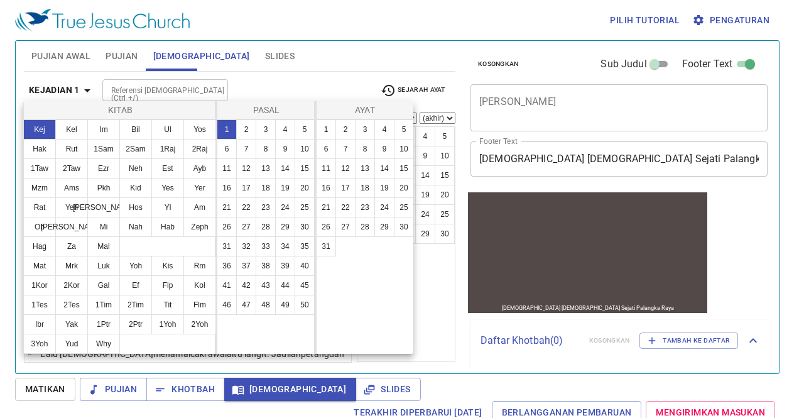
click at [77, 82] on div at bounding box center [402, 209] width 804 height 418
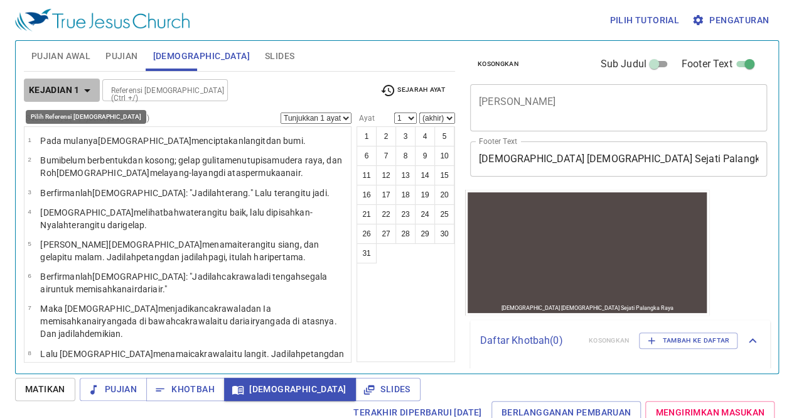
click at [77, 82] on b "Kejadian 1" at bounding box center [54, 90] width 51 height 16
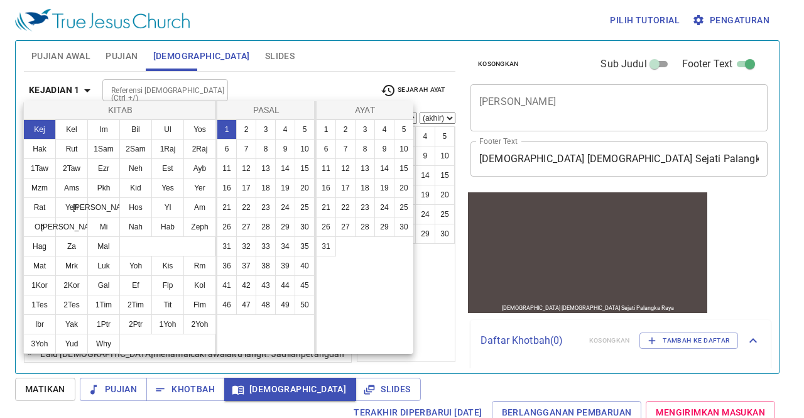
click at [119, 88] on div at bounding box center [402, 209] width 804 height 418
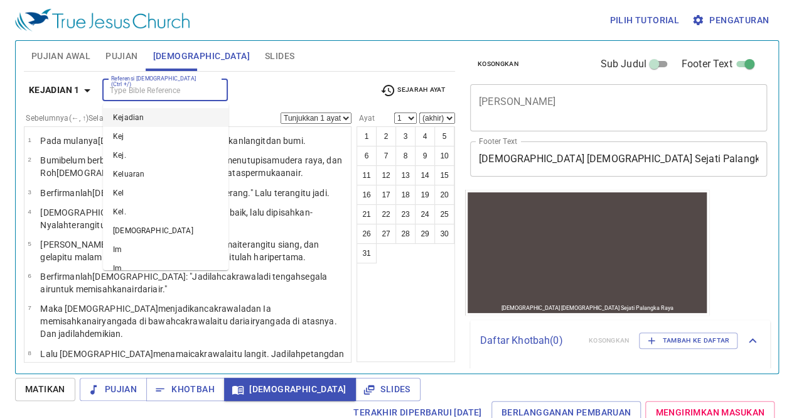
click at [119, 88] on input "Referensi [DEMOGRAPHIC_DATA] (Ctrl +/)" at bounding box center [154, 90] width 97 height 14
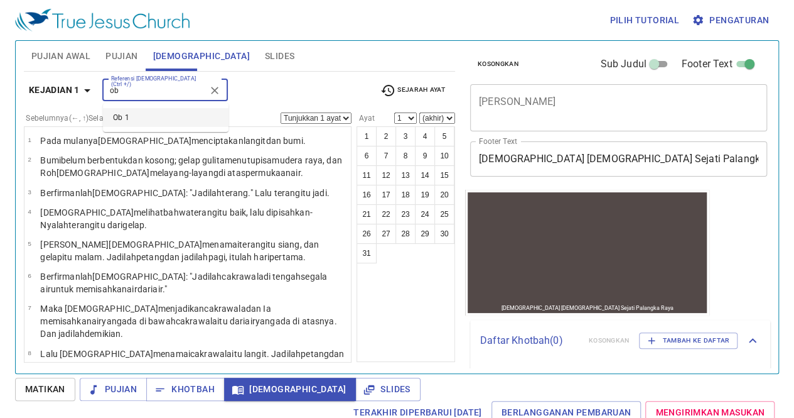
type input "o"
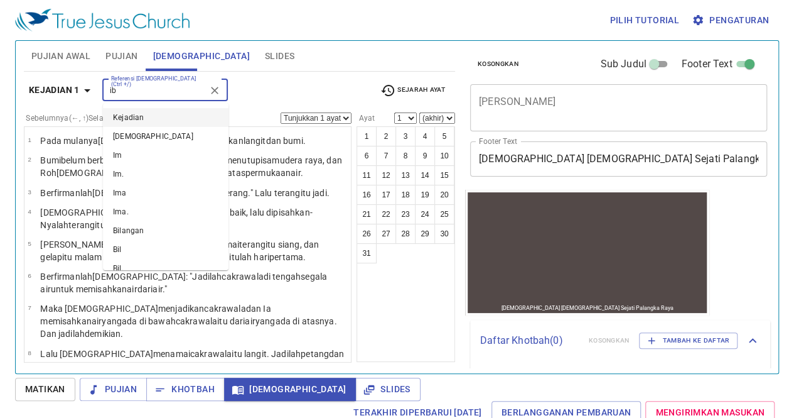
click at [119, 88] on input "ib" at bounding box center [154, 90] width 97 height 14
type input "ibrani 11 1"
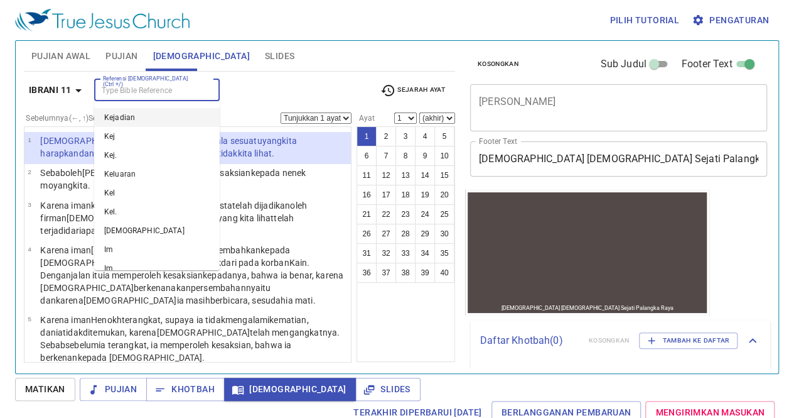
click at [119, 88] on input "Referensi [DEMOGRAPHIC_DATA] (Ctrl +/)" at bounding box center [146, 90] width 97 height 14
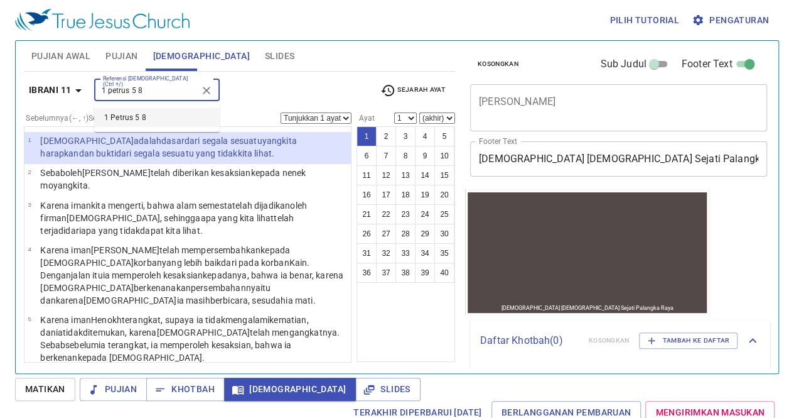
type input "1 petrus 5 8"
select select "8"
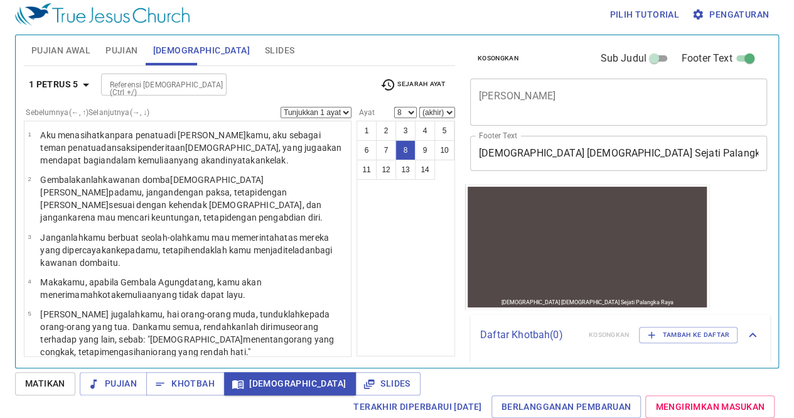
scroll to position [197, 0]
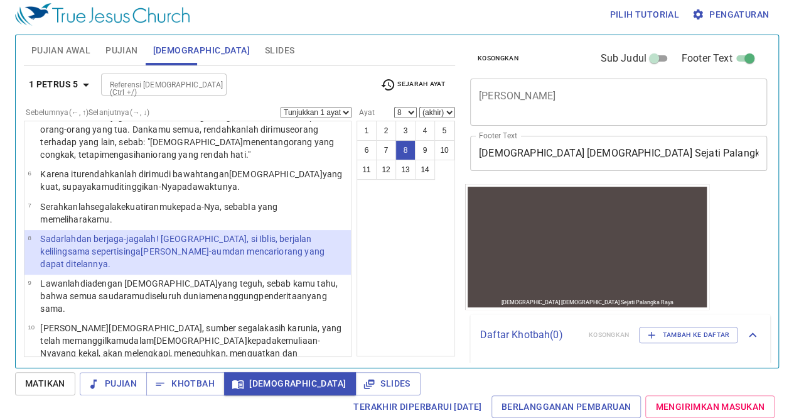
click at [119, 88] on input "Referensi [DEMOGRAPHIC_DATA] (Ctrl +/)" at bounding box center [153, 84] width 97 height 14
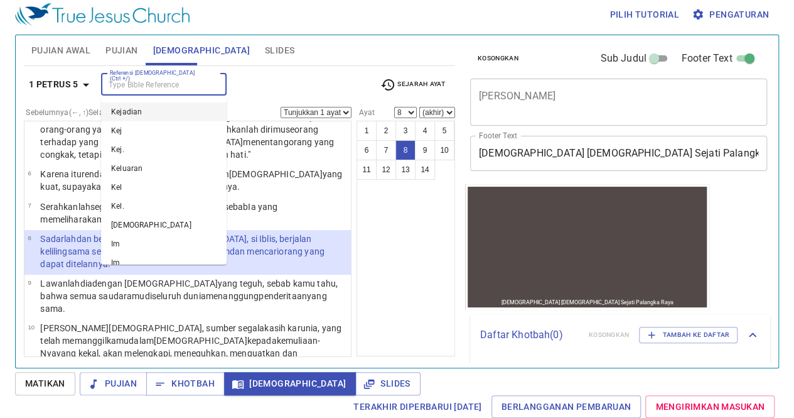
click at [119, 88] on input "Referensi [DEMOGRAPHIC_DATA] (Ctrl +/)" at bounding box center [153, 84] width 97 height 14
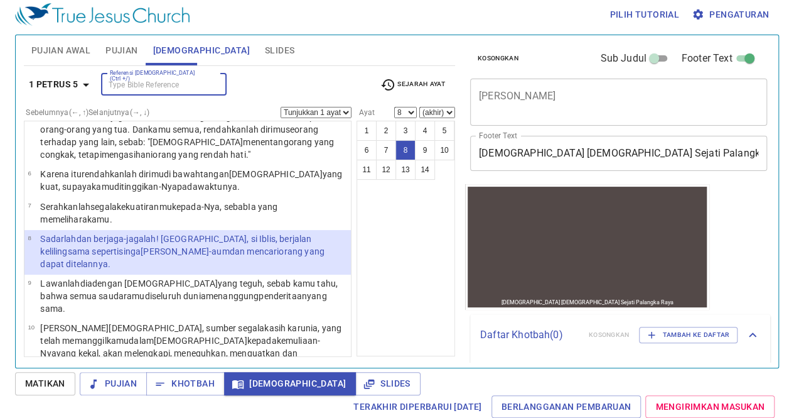
click at [119, 88] on input "Referensi [DEMOGRAPHIC_DATA] (Ctrl +/)" at bounding box center [153, 84] width 97 height 14
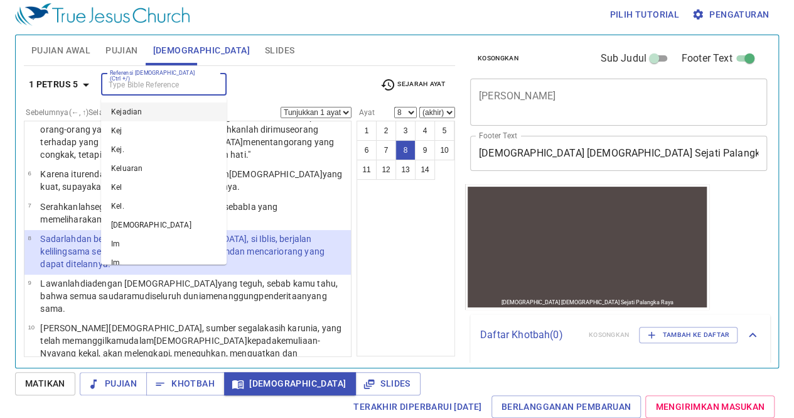
click at [119, 88] on input "Referensi [DEMOGRAPHIC_DATA] (Ctrl +/)" at bounding box center [153, 84] width 97 height 14
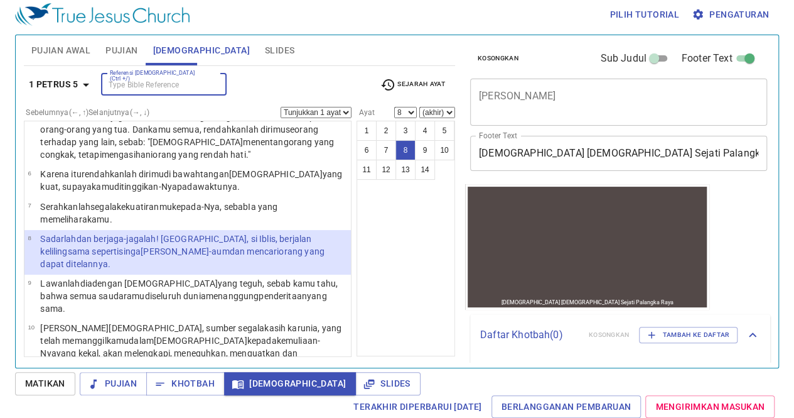
click at [119, 88] on input "Referensi [DEMOGRAPHIC_DATA] (Ctrl +/)" at bounding box center [153, 84] width 97 height 14
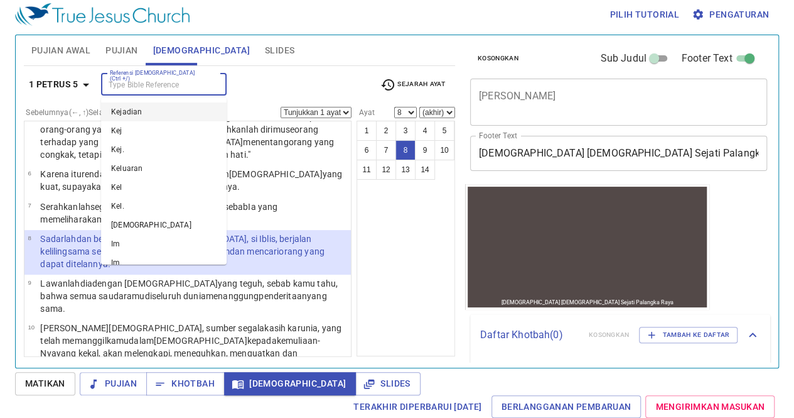
click at [119, 88] on input "Referensi [DEMOGRAPHIC_DATA] (Ctrl +/)" at bounding box center [153, 84] width 97 height 14
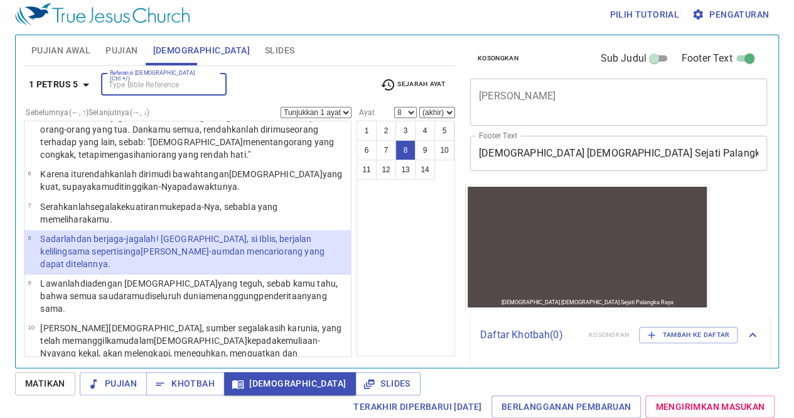
click at [119, 88] on input "Referensi [DEMOGRAPHIC_DATA] (Ctrl +/)" at bounding box center [153, 84] width 97 height 14
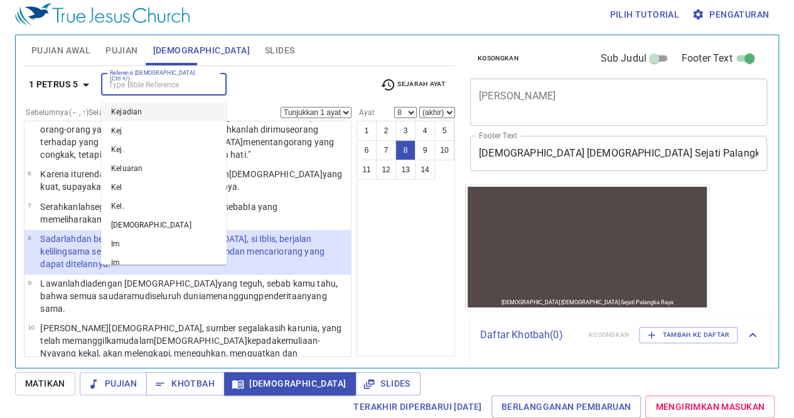
click at [119, 88] on input "Referensi [DEMOGRAPHIC_DATA] (Ctrl +/)" at bounding box center [153, 84] width 97 height 14
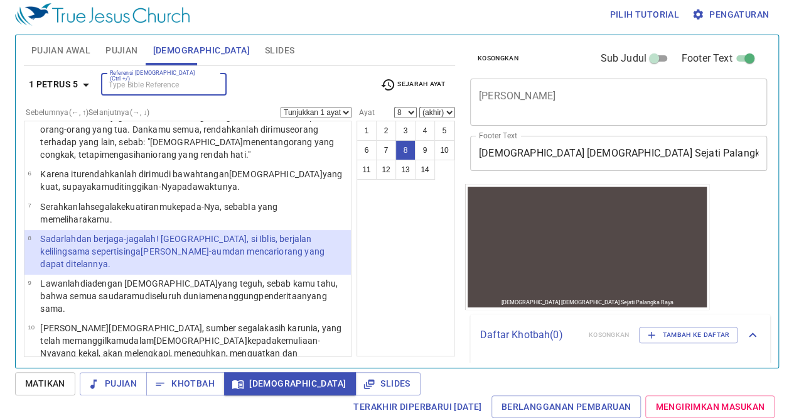
click at [119, 88] on input "Referensi [DEMOGRAPHIC_DATA] (Ctrl +/)" at bounding box center [153, 84] width 97 height 14
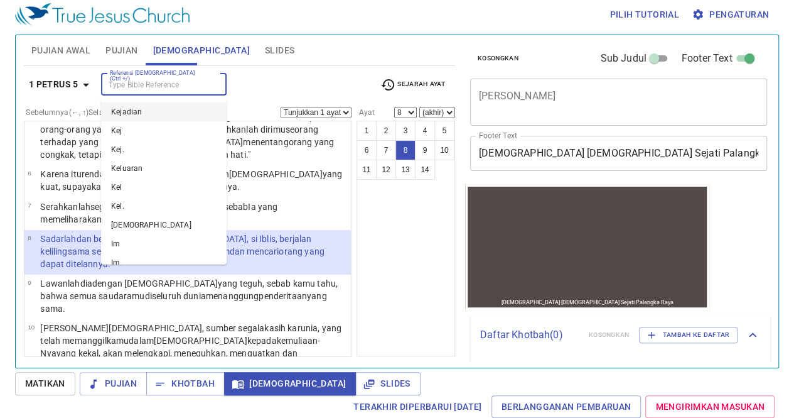
click at [119, 88] on input "Referensi [DEMOGRAPHIC_DATA] (Ctrl +/)" at bounding box center [153, 84] width 97 height 14
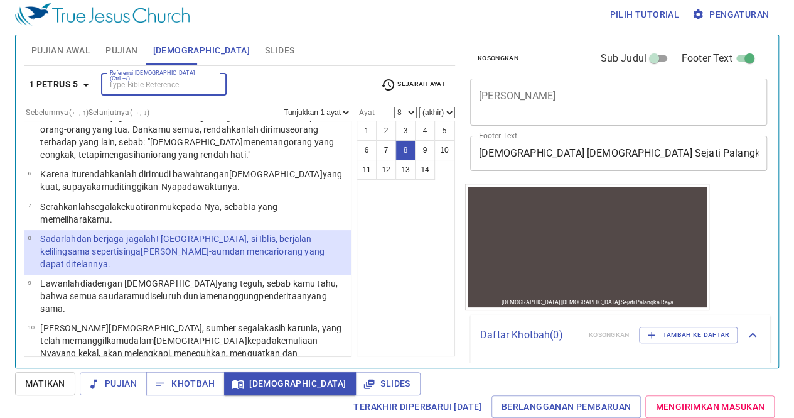
click at [119, 88] on input "Referensi [DEMOGRAPHIC_DATA] (Ctrl +/)" at bounding box center [153, 84] width 97 height 14
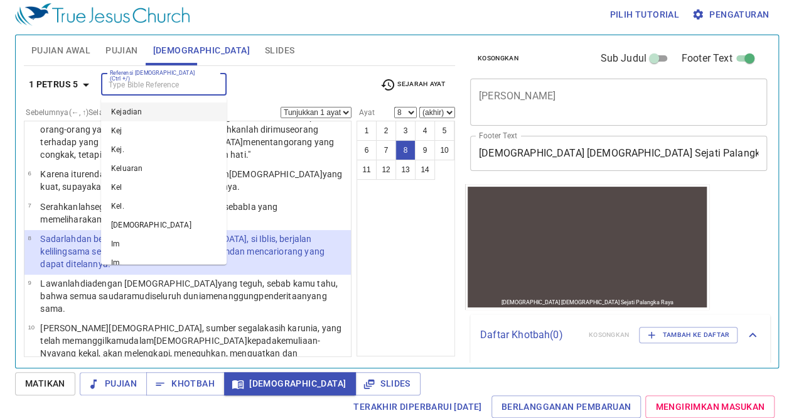
click at [119, 88] on input "Referensi [DEMOGRAPHIC_DATA] (Ctrl +/)" at bounding box center [153, 84] width 97 height 14
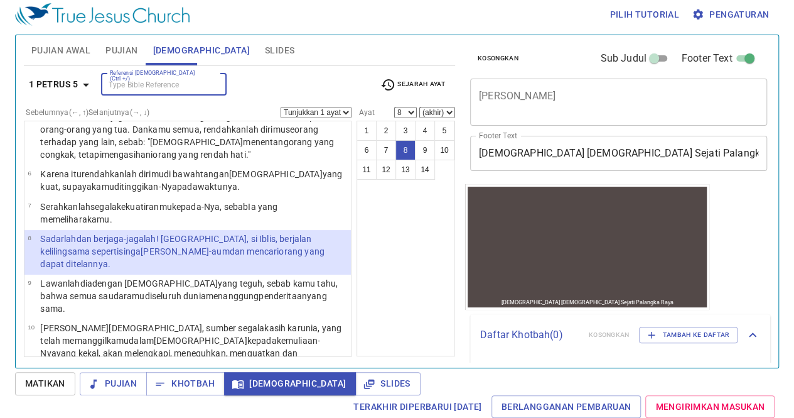
click at [119, 88] on input "Referensi [DEMOGRAPHIC_DATA] (Ctrl +/)" at bounding box center [153, 84] width 97 height 14
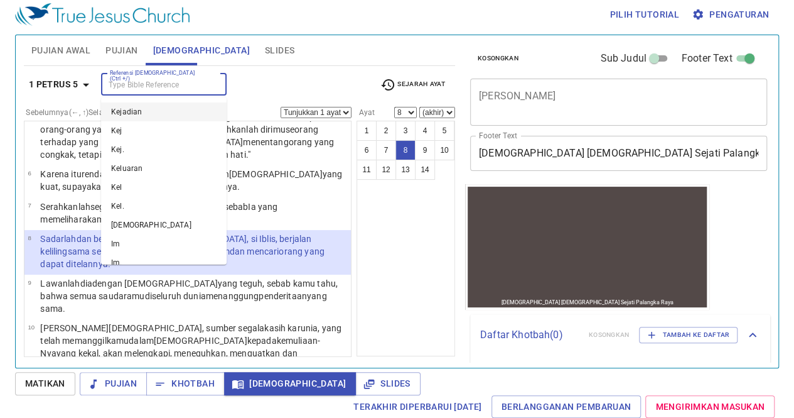
click at [119, 88] on input "Referensi [DEMOGRAPHIC_DATA] (Ctrl +/)" at bounding box center [153, 84] width 97 height 14
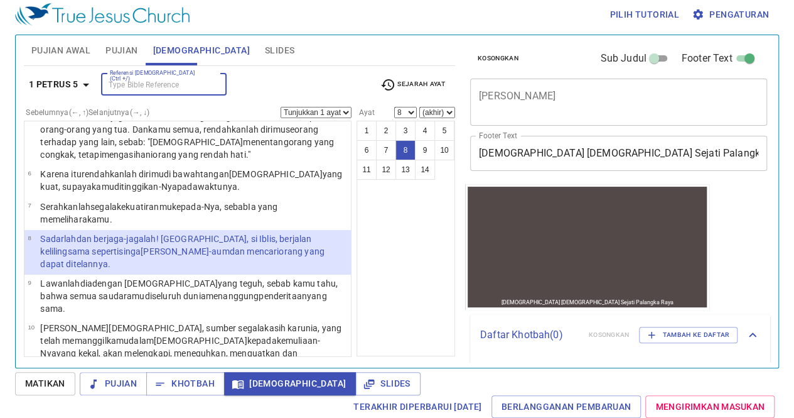
click at [119, 88] on input "Referensi [DEMOGRAPHIC_DATA] (Ctrl +/)" at bounding box center [153, 84] width 97 height 14
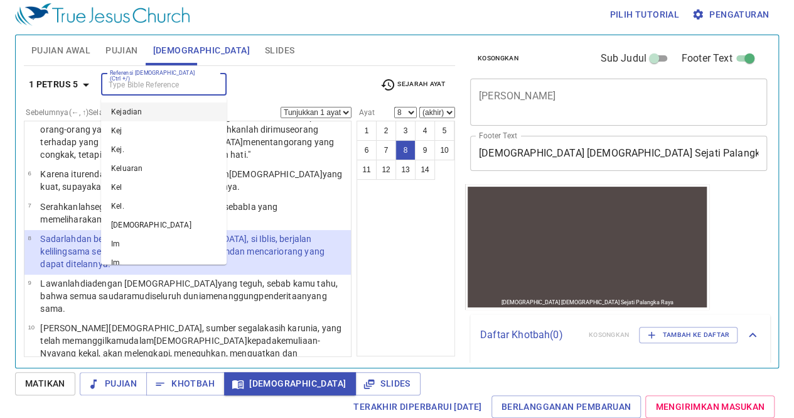
click at [119, 88] on input "Referensi [DEMOGRAPHIC_DATA] (Ctrl +/)" at bounding box center [153, 84] width 97 height 14
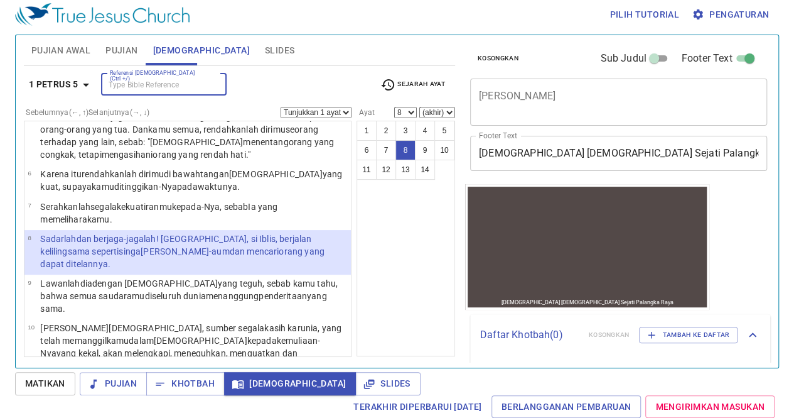
click at [119, 88] on input "Referensi [DEMOGRAPHIC_DATA] (Ctrl +/)" at bounding box center [153, 84] width 97 height 14
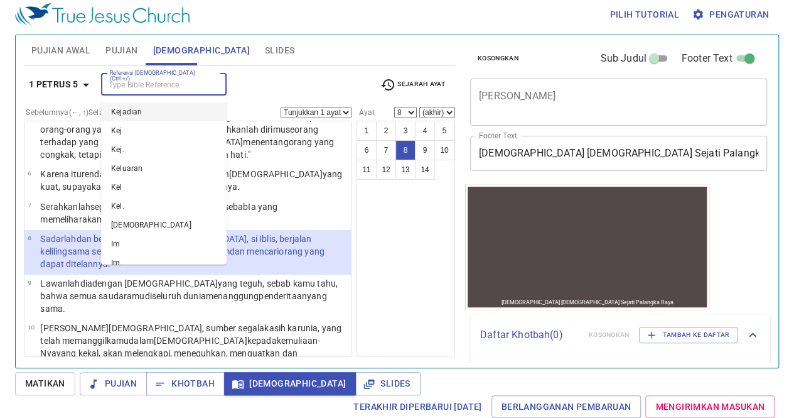
click at [119, 88] on input "Referensi [DEMOGRAPHIC_DATA] (Ctrl +/)" at bounding box center [153, 84] width 97 height 14
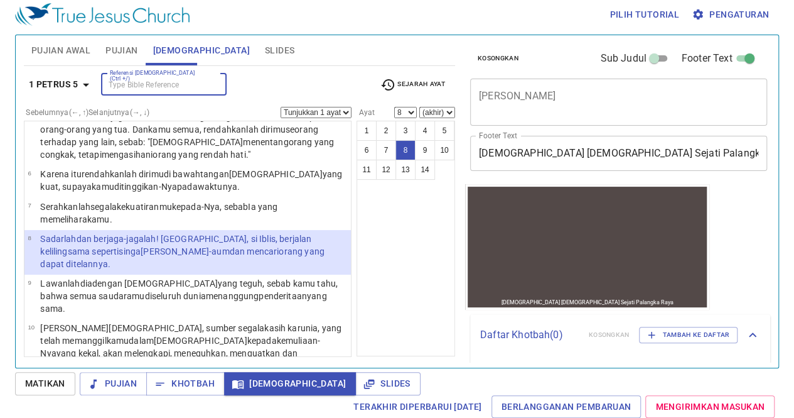
click at [119, 88] on input "Referensi [DEMOGRAPHIC_DATA] (Ctrl +/)" at bounding box center [153, 84] width 97 height 14
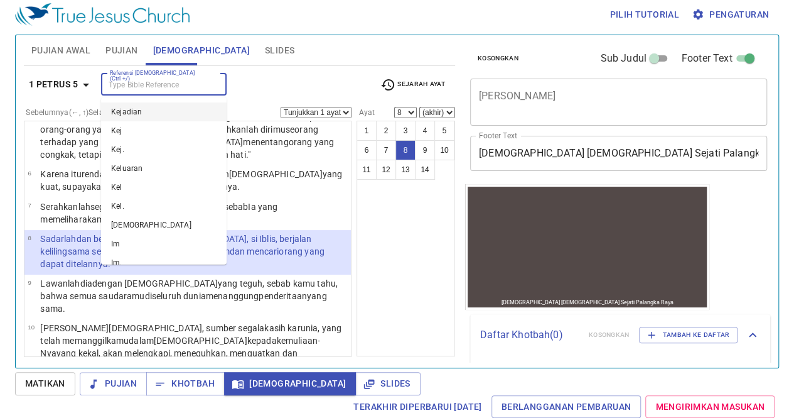
click at [119, 88] on input "Referensi [DEMOGRAPHIC_DATA] (Ctrl +/)" at bounding box center [153, 84] width 97 height 14
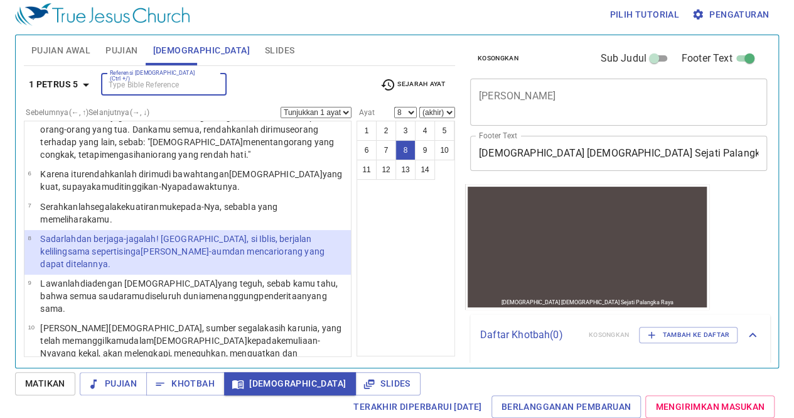
click at [119, 88] on input "Referensi [DEMOGRAPHIC_DATA] (Ctrl +/)" at bounding box center [153, 84] width 97 height 14
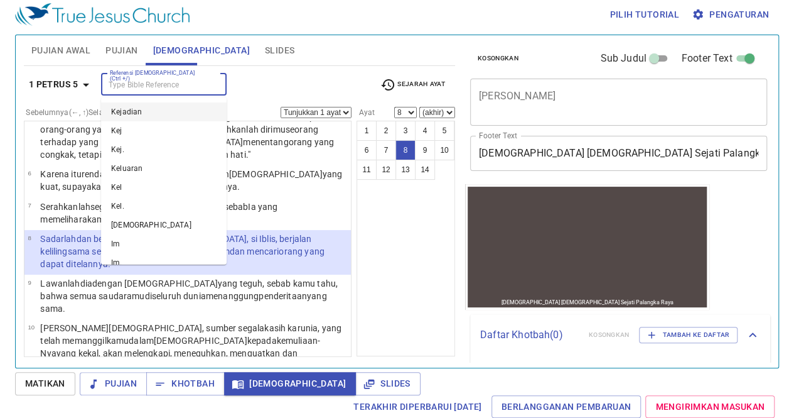
click at [119, 88] on input "Referensi [DEMOGRAPHIC_DATA] (Ctrl +/)" at bounding box center [153, 84] width 97 height 14
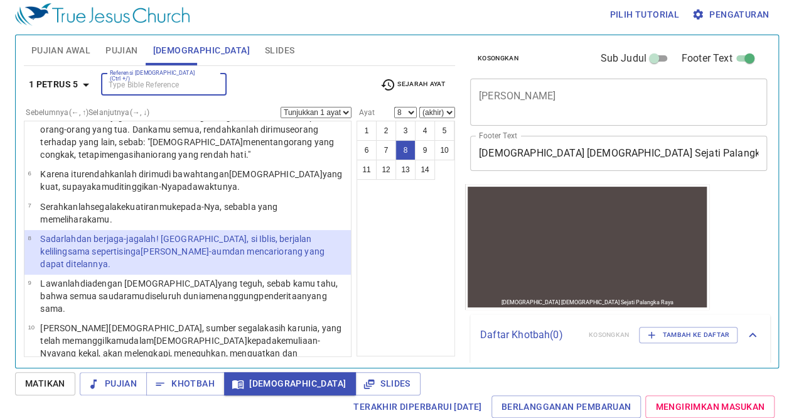
click at [119, 88] on input "Referensi [DEMOGRAPHIC_DATA] (Ctrl +/)" at bounding box center [153, 84] width 97 height 14
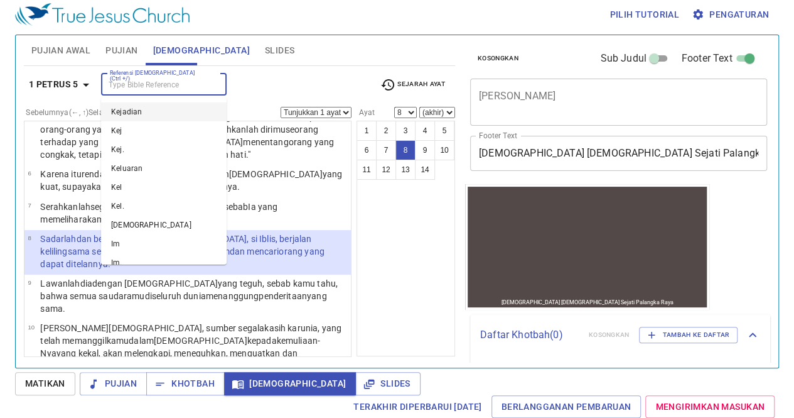
click at [119, 88] on input "Referensi [DEMOGRAPHIC_DATA] (Ctrl +/)" at bounding box center [153, 84] width 97 height 14
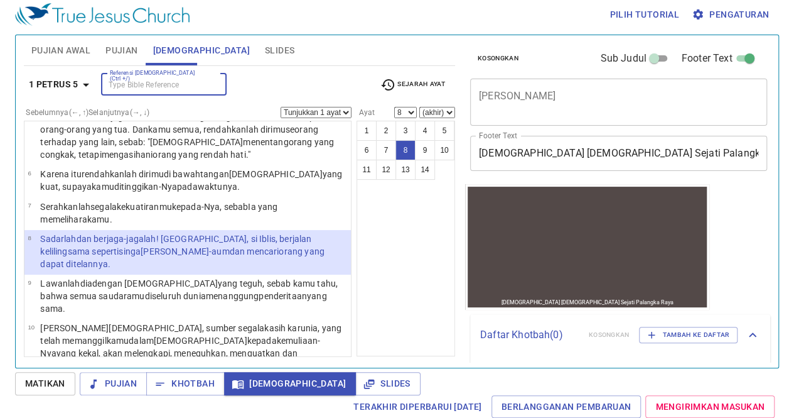
click at [119, 88] on input "Referensi [DEMOGRAPHIC_DATA] (Ctrl +/)" at bounding box center [153, 84] width 97 height 14
drag, startPoint x: 119, startPoint y: 88, endPoint x: 88, endPoint y: 71, distance: 35.1
click at [88, 71] on div "1 Petrus 5 Referensi [DEMOGRAPHIC_DATA] (Ctrl +/) Referensi [DEMOGRAPHIC_DATA] …" at bounding box center [239, 211] width 431 height 291
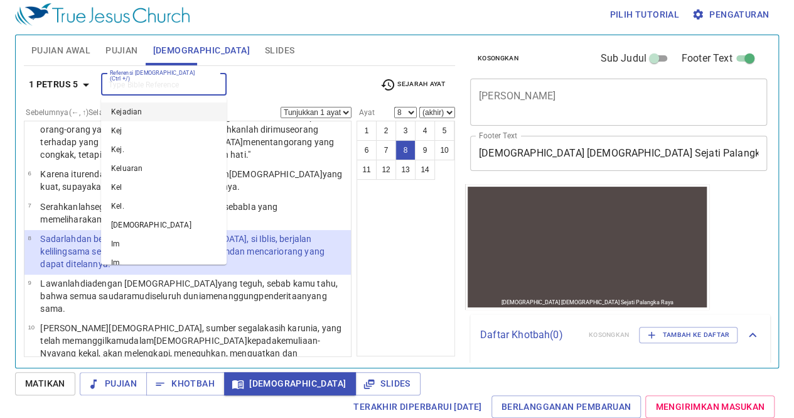
click at [129, 82] on input "Referensi [DEMOGRAPHIC_DATA] (Ctrl +/)" at bounding box center [153, 84] width 97 height 14
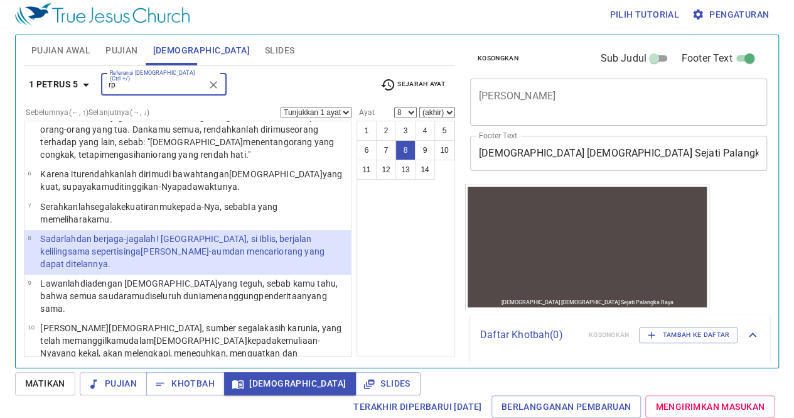
type input "r"
click at [134, 75] on input "roma 1017" at bounding box center [153, 72] width 97 height 14
click at [138, 68] on input "roma 1017" at bounding box center [153, 72] width 97 height 14
type input "roma 10 17"
select select "17"
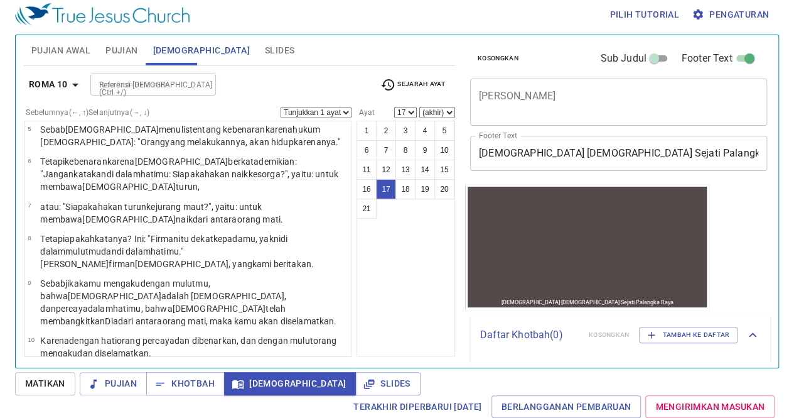
scroll to position [487, 0]
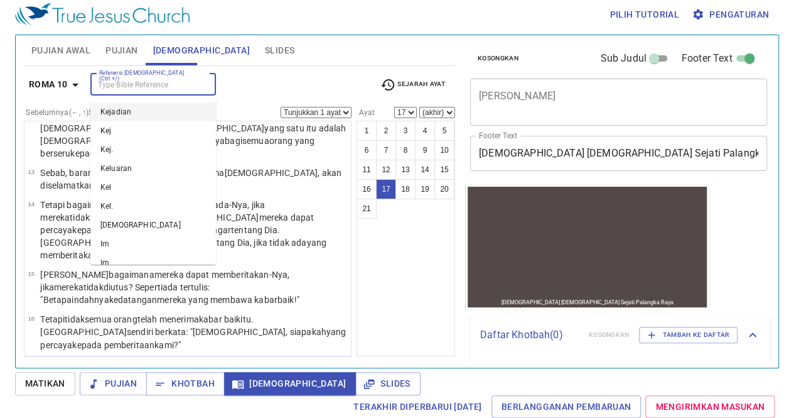
click at [105, 82] on input "Referensi [DEMOGRAPHIC_DATA] (Ctrl +/)" at bounding box center [142, 84] width 97 height 14
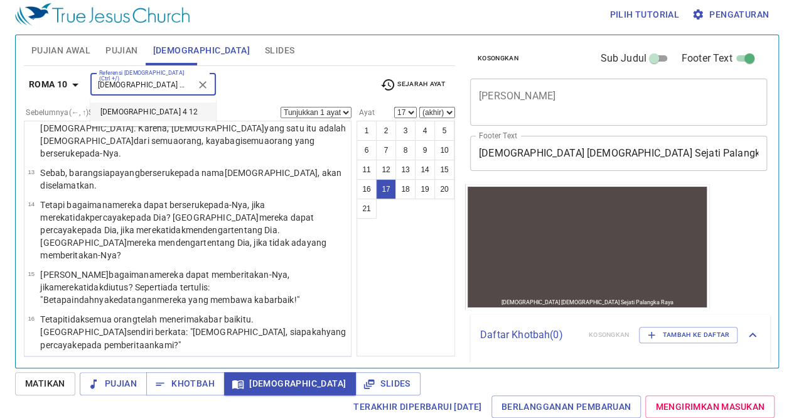
type input "[DEMOGRAPHIC_DATA] 4 12"
select select "12"
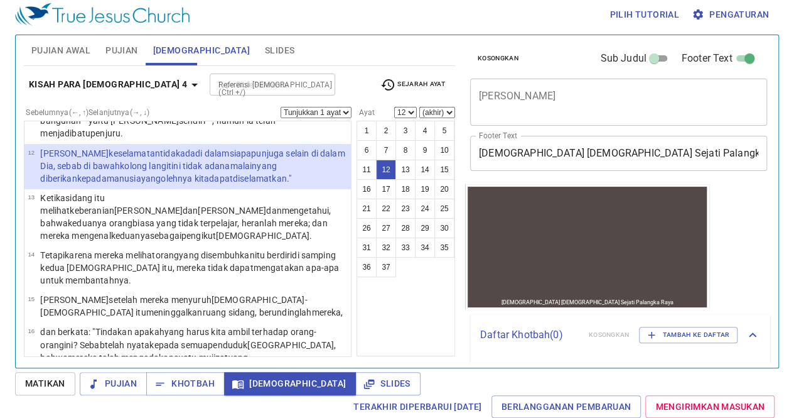
scroll to position [364, 0]
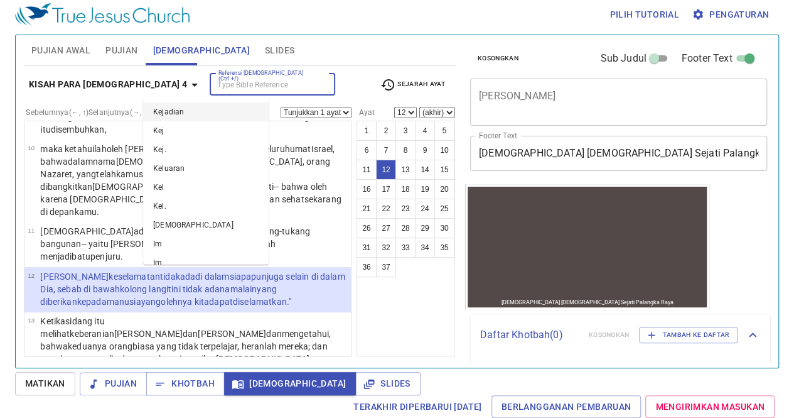
click at [213, 80] on input "Referensi [DEMOGRAPHIC_DATA] (Ctrl +/)" at bounding box center [261, 84] width 97 height 14
type input "k"
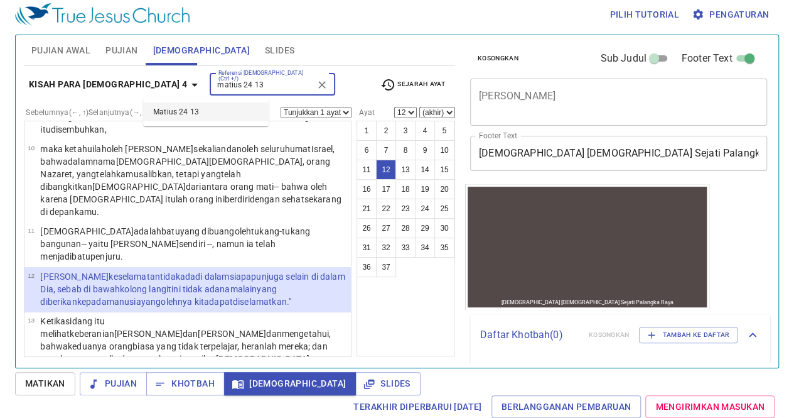
type input "matius 24 13"
select select "13"
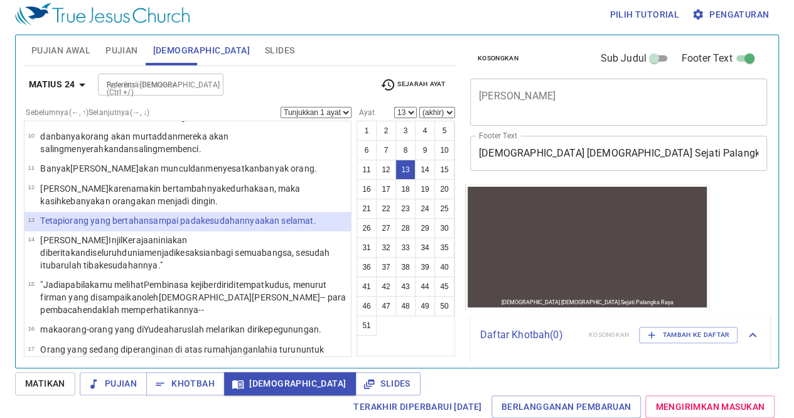
scroll to position [351, 0]
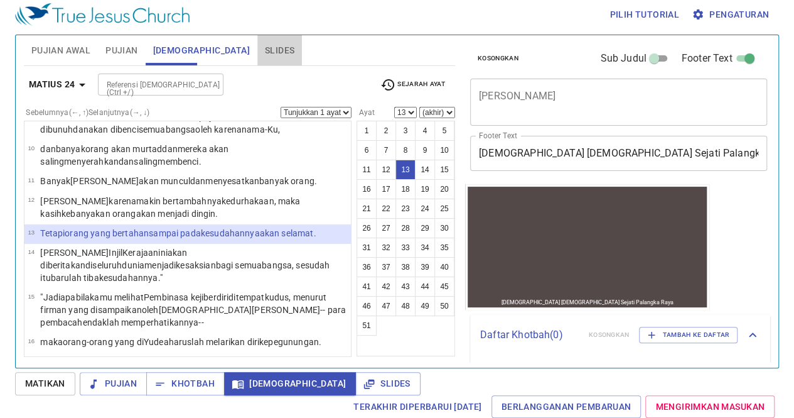
click at [265, 43] on span "Slides" at bounding box center [280, 51] width 30 height 16
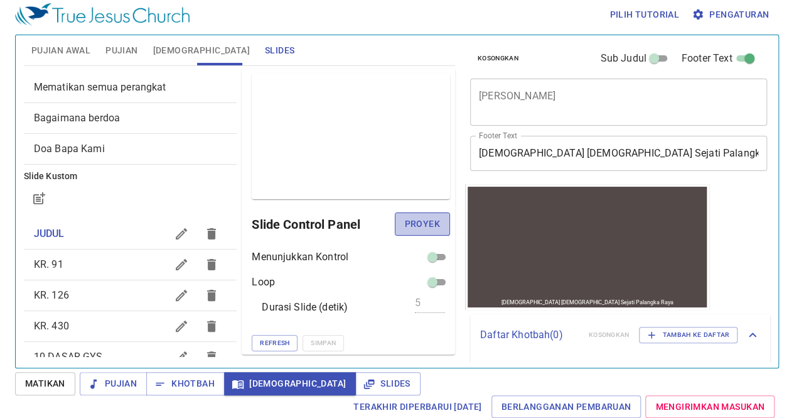
click at [421, 228] on span "Proyek" at bounding box center [422, 224] width 35 height 16
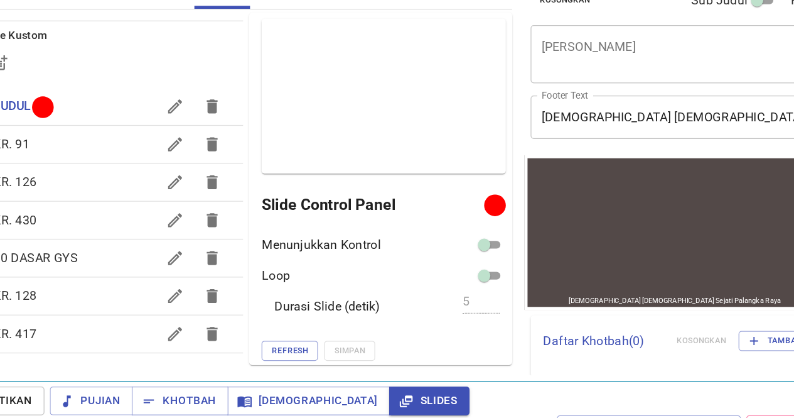
scroll to position [5, 0]
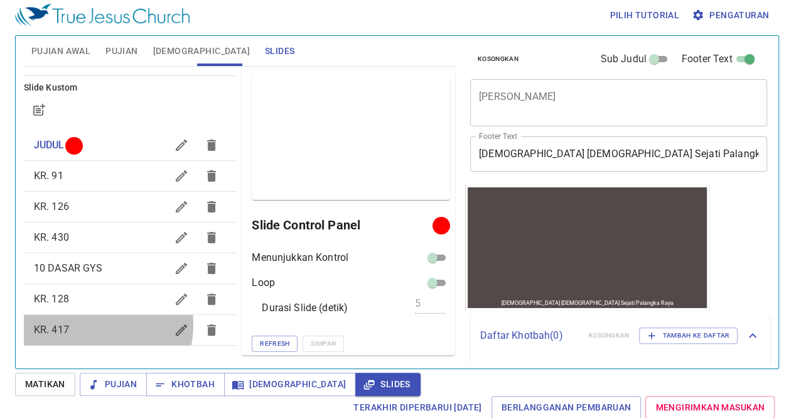
click at [81, 323] on span "KR. 417" at bounding box center [100, 329] width 133 height 15
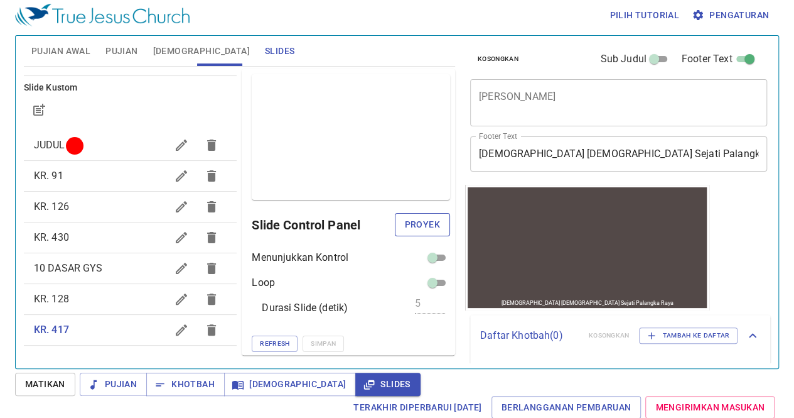
click at [416, 222] on span "Proyek" at bounding box center [422, 225] width 35 height 16
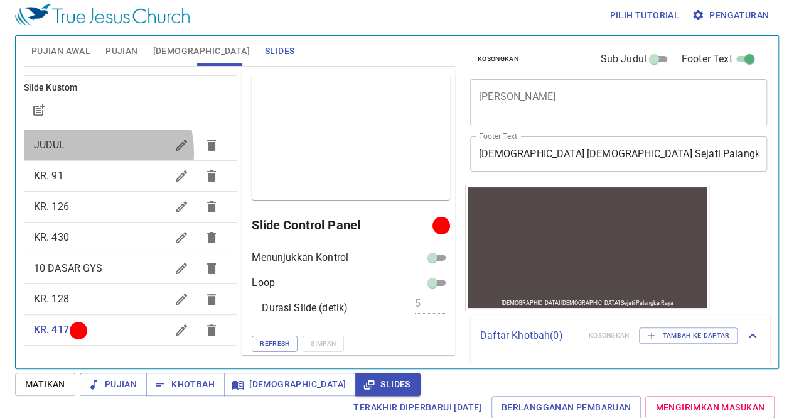
click at [89, 151] on span "JUDUL" at bounding box center [100, 144] width 133 height 15
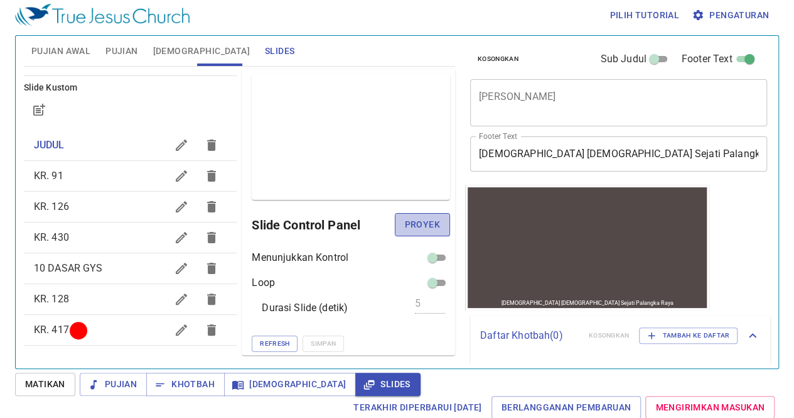
click at [405, 220] on span "Proyek" at bounding box center [422, 225] width 35 height 16
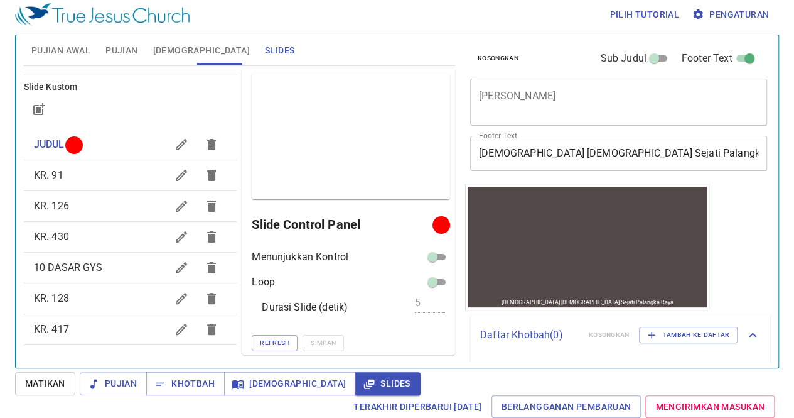
scroll to position [0, 0]
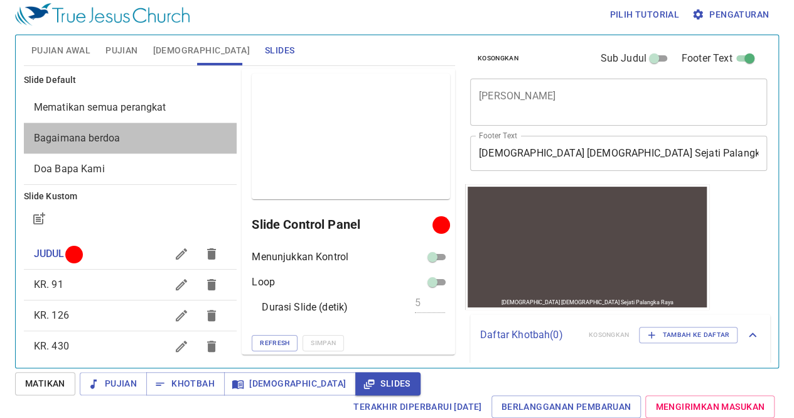
click at [133, 139] on span "Bagaimana berdoa" at bounding box center [130, 138] width 193 height 15
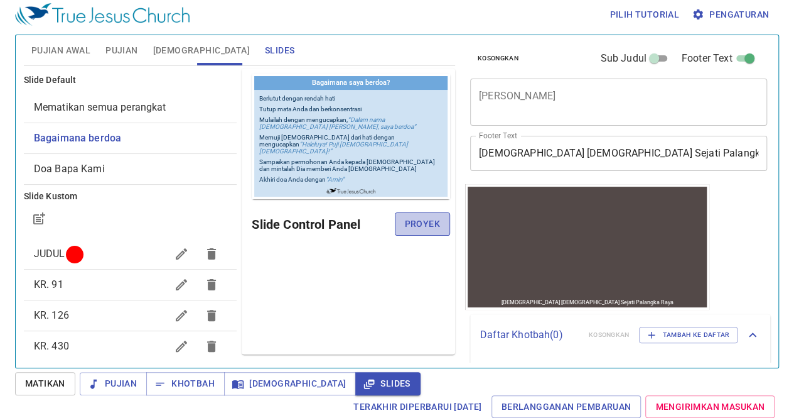
click at [424, 221] on span "Proyek" at bounding box center [422, 224] width 35 height 16
click at [424, 221] on h6 "Slide Control Panel" at bounding box center [344, 224] width 185 height 20
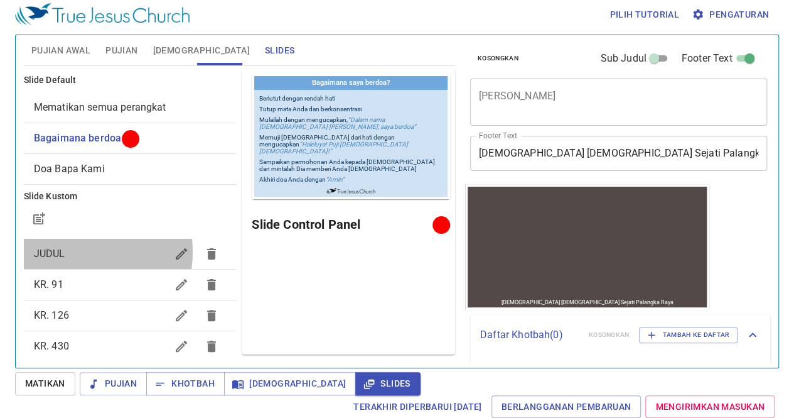
click at [68, 251] on span "JUDUL" at bounding box center [100, 253] width 133 height 15
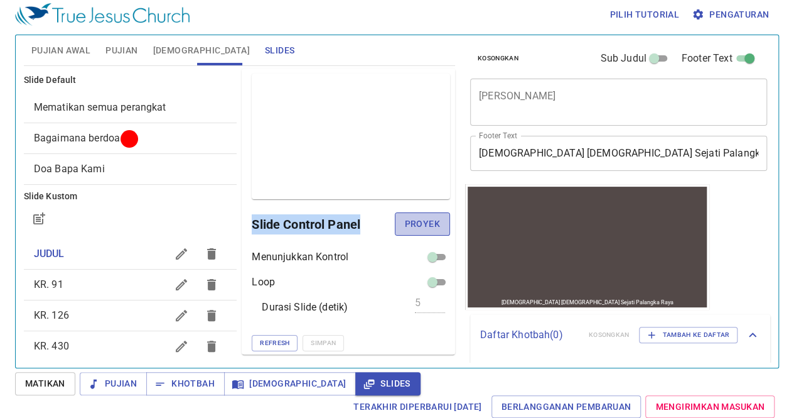
click at [405, 217] on span "Proyek" at bounding box center [422, 224] width 35 height 16
